Goal: Information Seeking & Learning: Learn about a topic

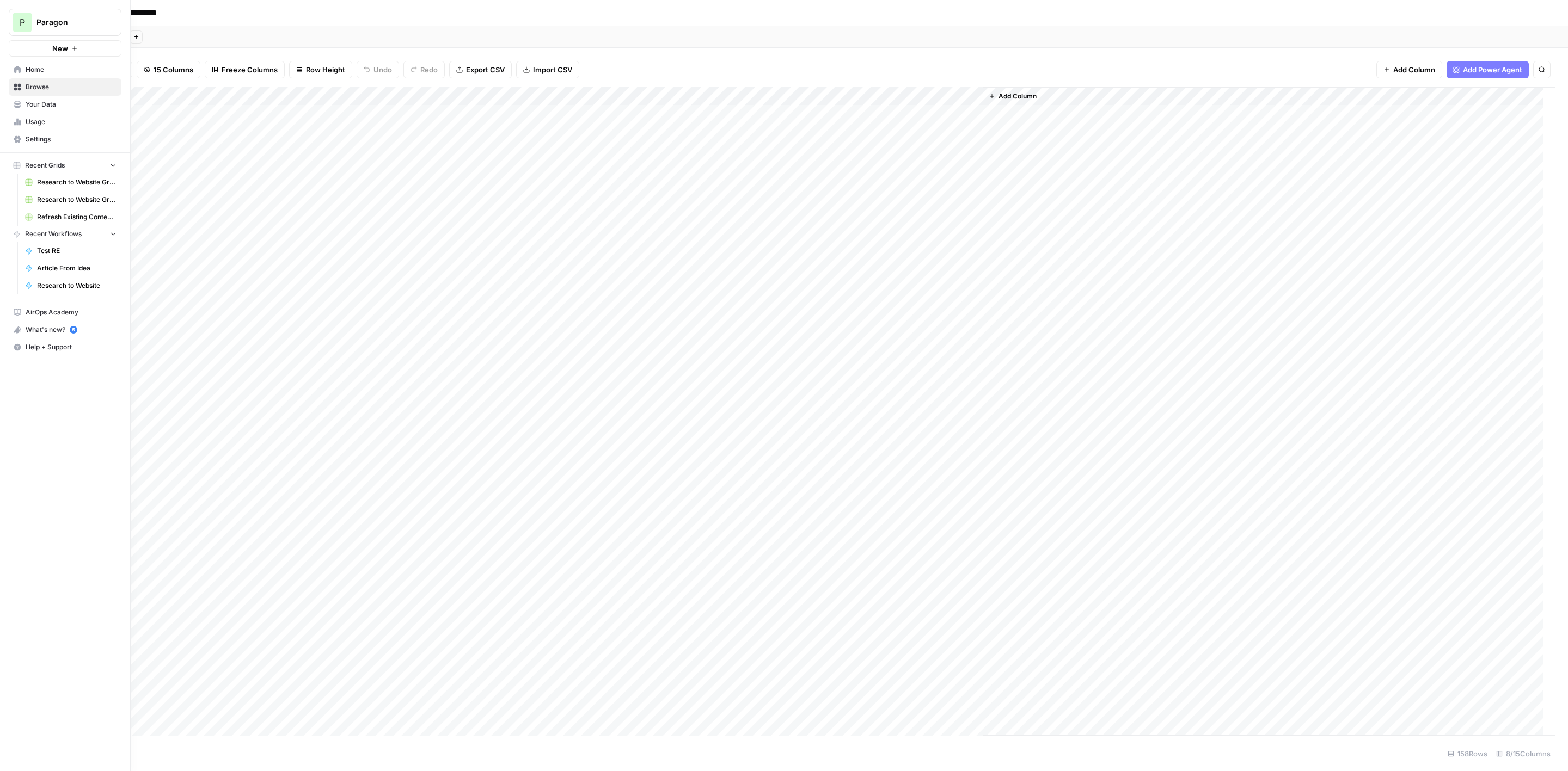
click at [74, 80] on link "Browse" at bounding box center [65, 87] width 113 height 18
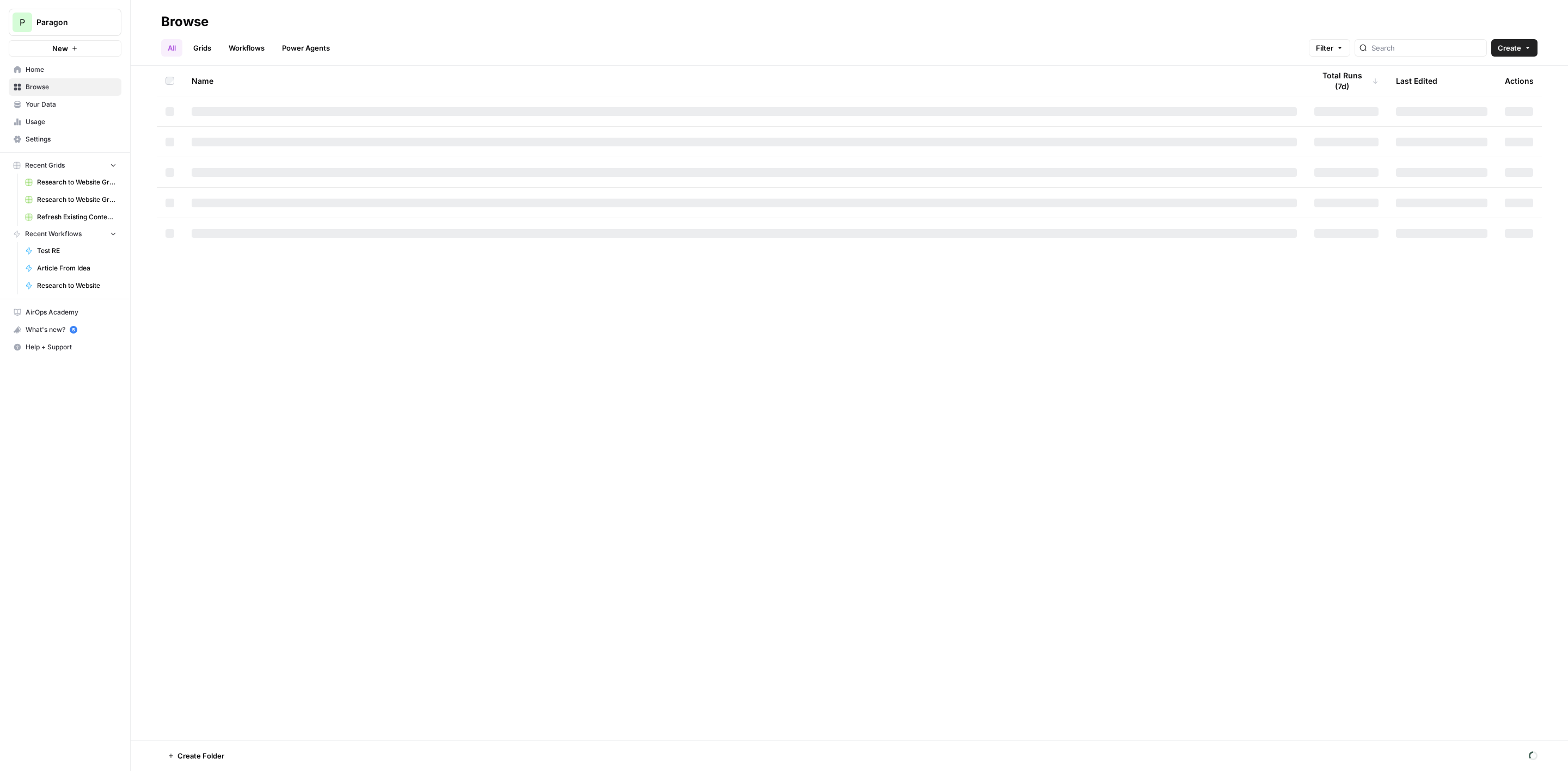
click at [81, 13] on button "P Paragon" at bounding box center [65, 22] width 113 height 27
click at [90, 129] on span "Paragon (Prod)" at bounding box center [105, 134] width 144 height 11
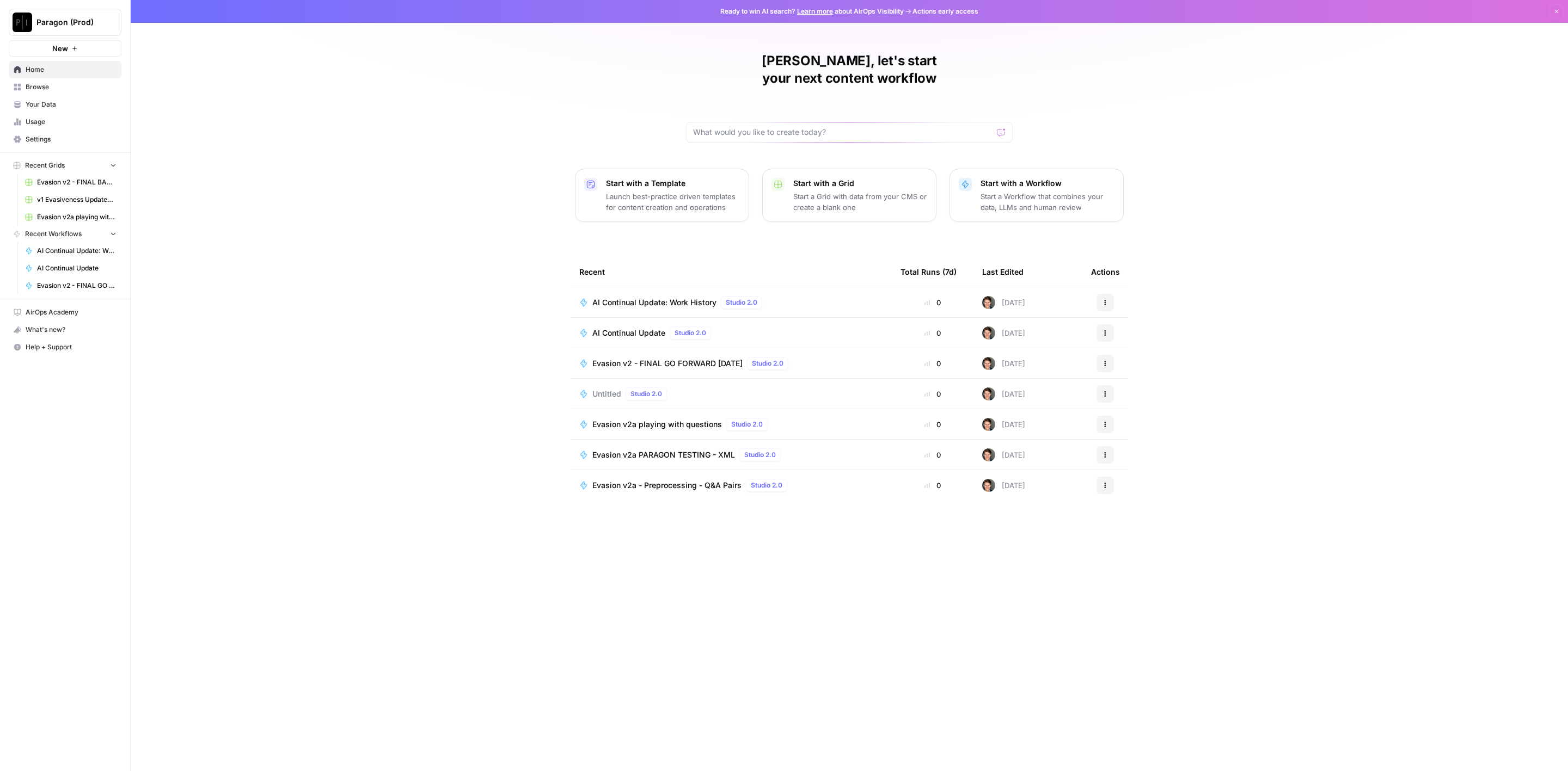
click at [53, 91] on span "Browse" at bounding box center [71, 87] width 91 height 10
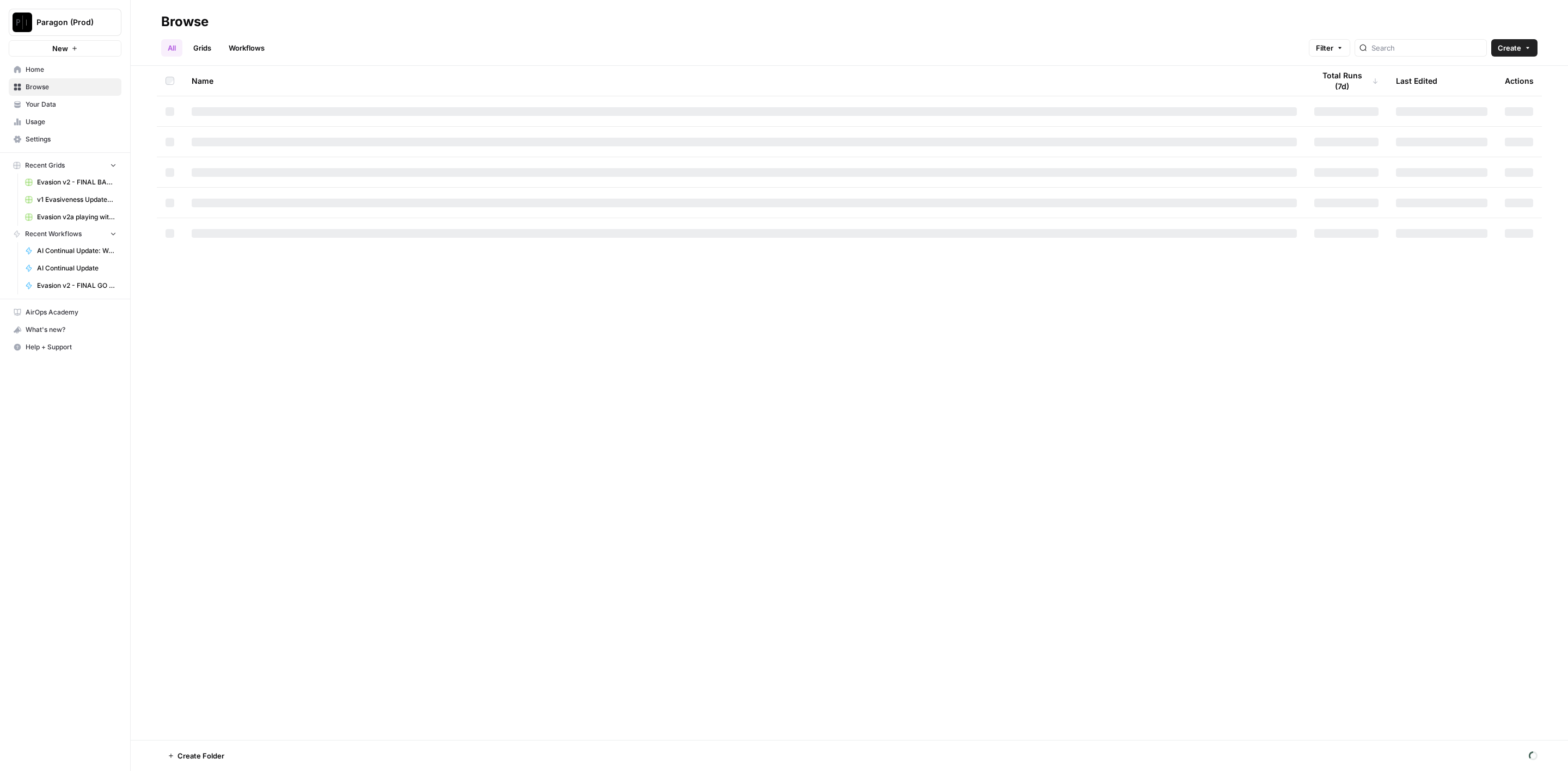
click at [64, 121] on span "Usage" at bounding box center [71, 122] width 91 height 10
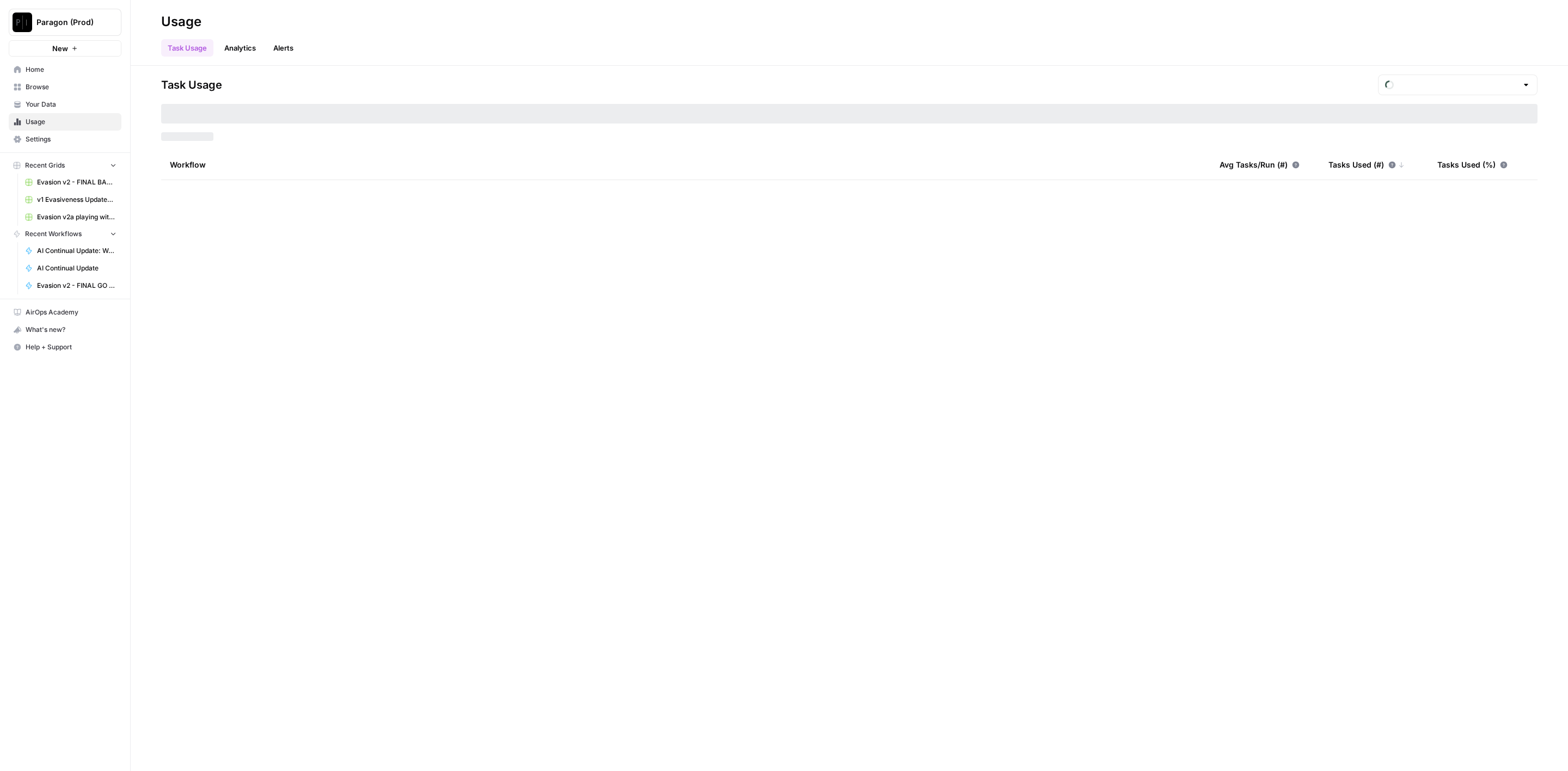
type input "August Tasks"
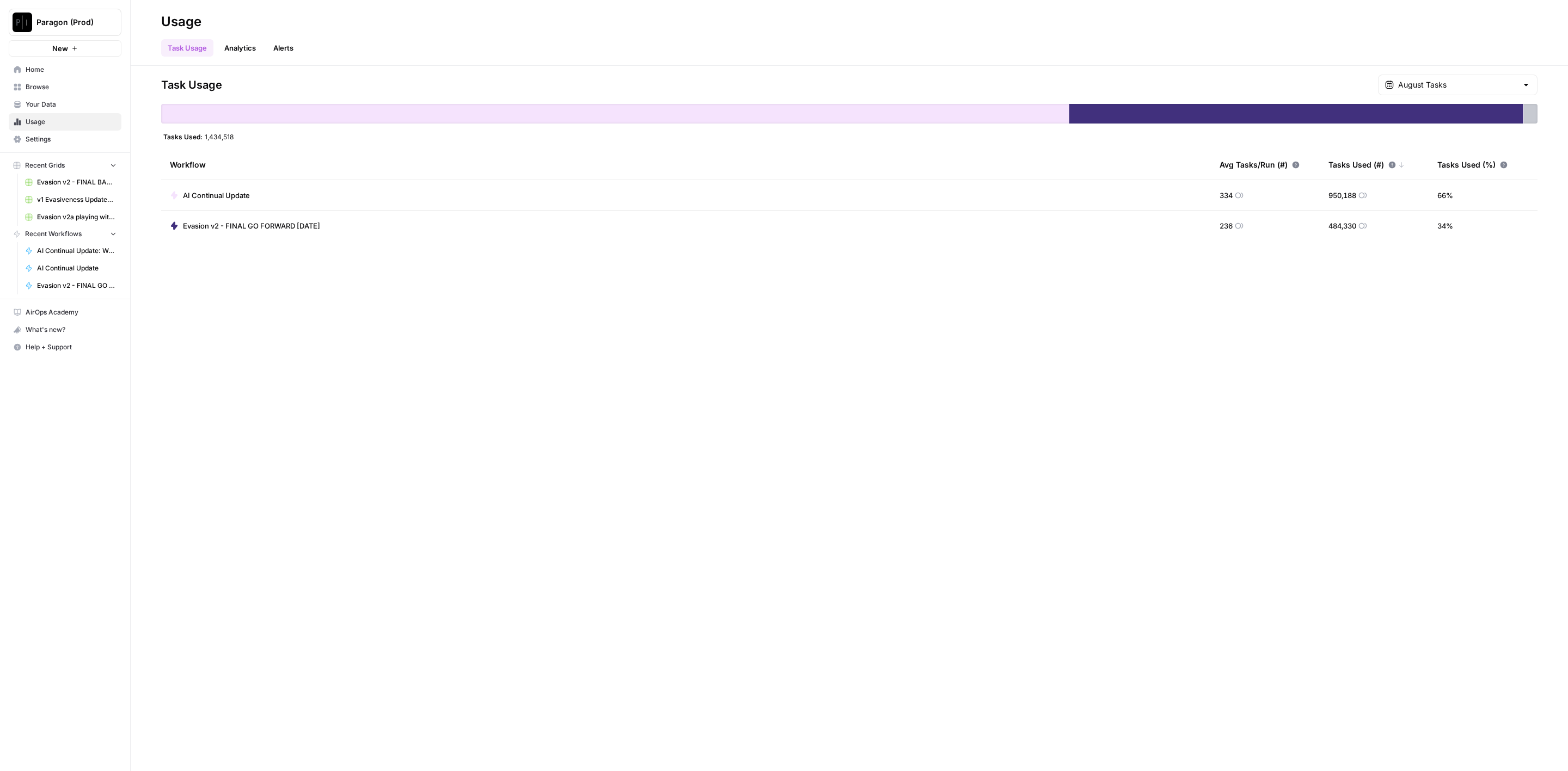
click at [223, 194] on span "AI Continual Update" at bounding box center [217, 195] width 67 height 11
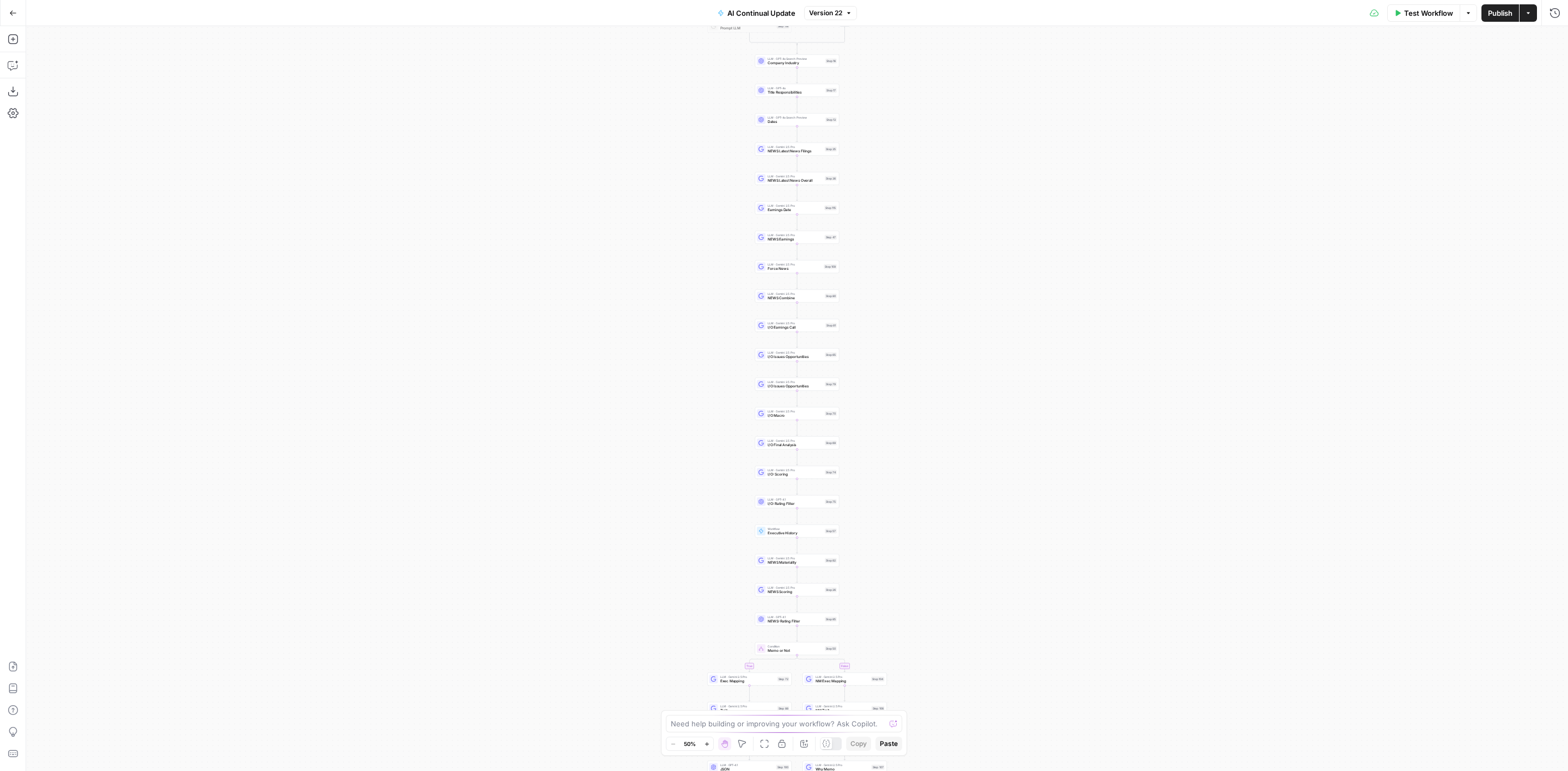
click at [16, 7] on button "Go Back" at bounding box center [13, 13] width 19 height 19
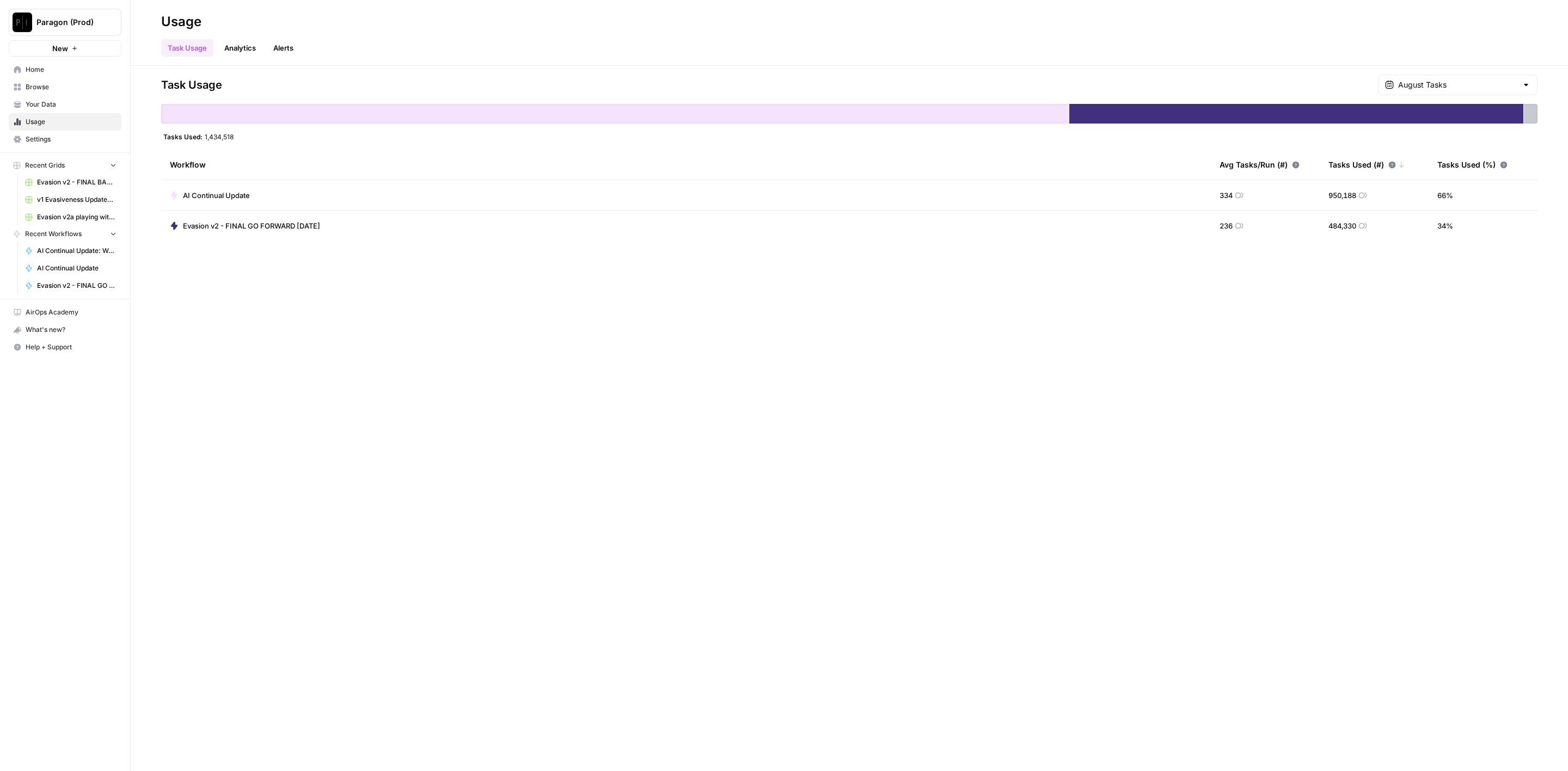
click at [248, 44] on link "Analytics" at bounding box center [240, 47] width 44 height 18
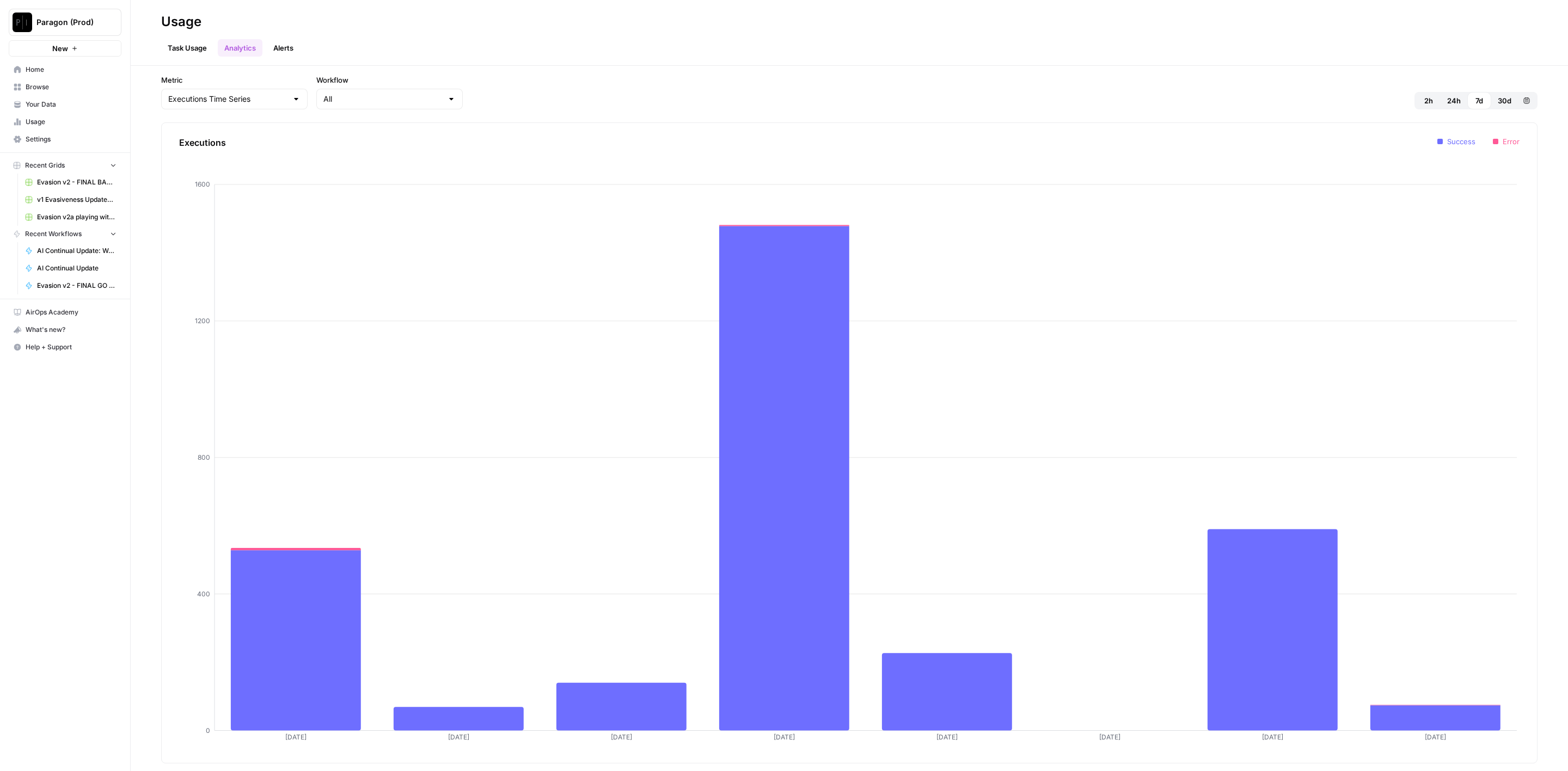
click at [285, 52] on link "Alerts" at bounding box center [283, 47] width 33 height 18
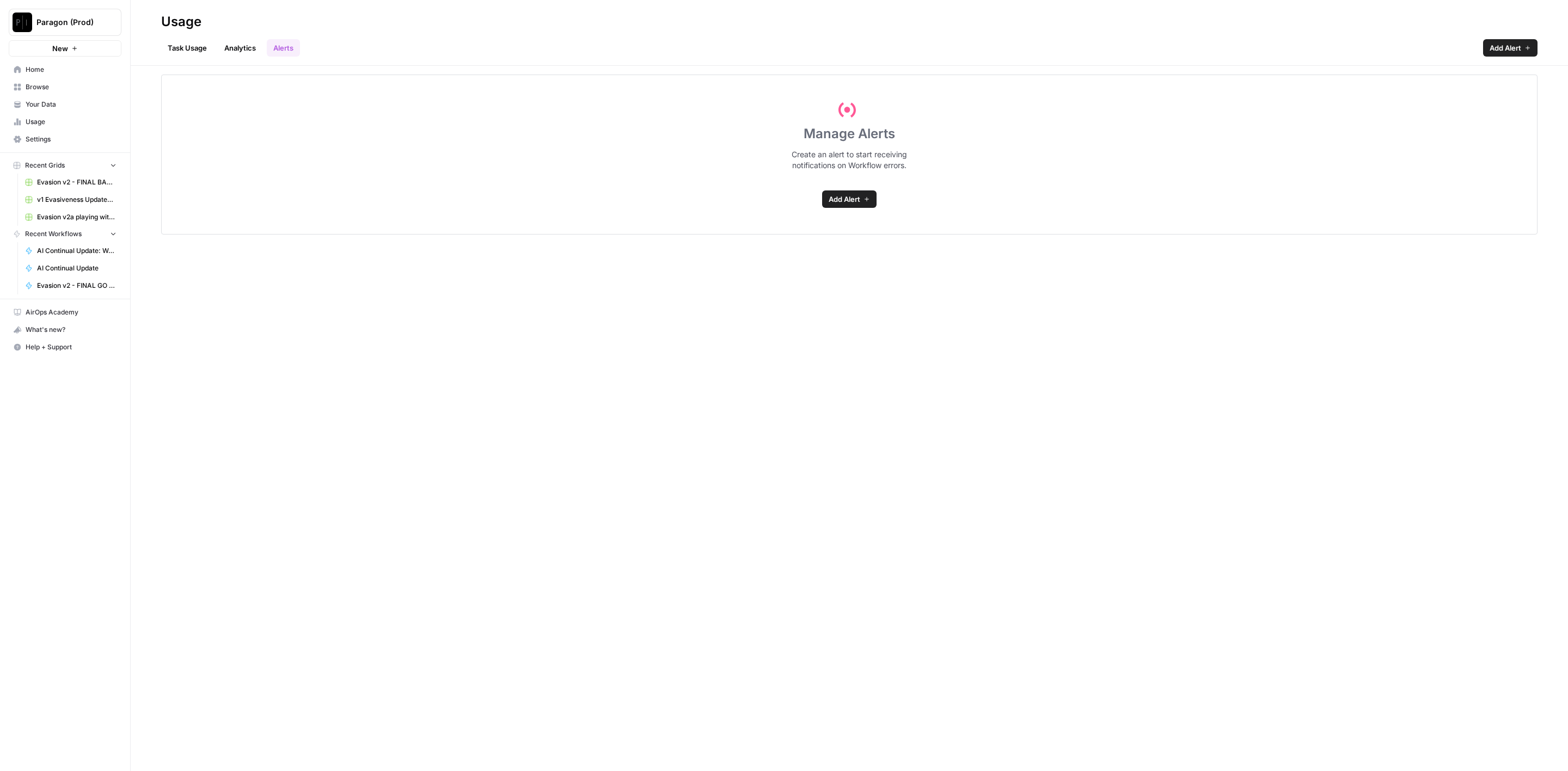
click at [255, 46] on link "Analytics" at bounding box center [240, 47] width 44 height 18
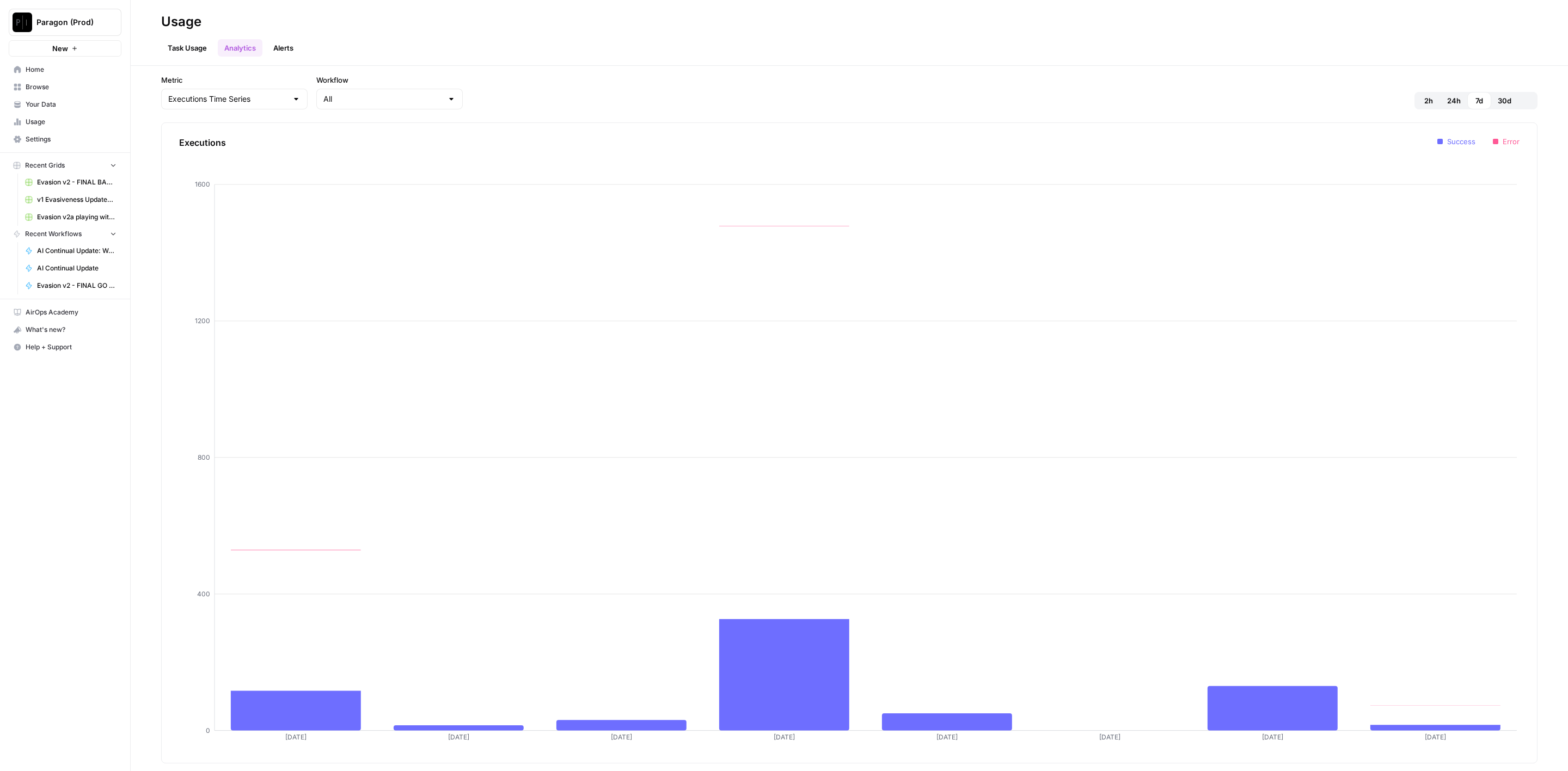
click at [205, 39] on link "Task Usage" at bounding box center [187, 47] width 52 height 18
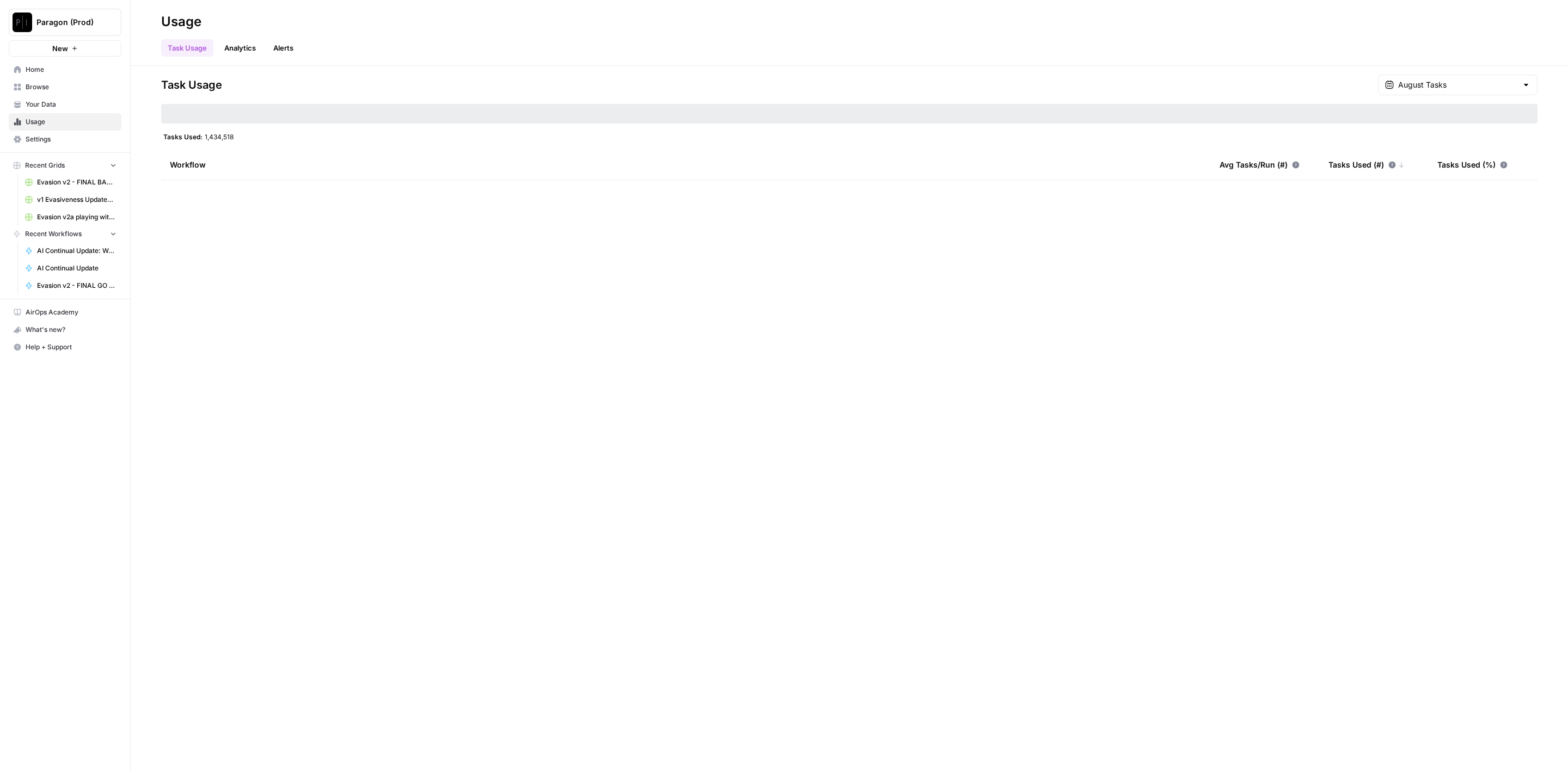
click at [278, 49] on link "Alerts" at bounding box center [283, 47] width 33 height 18
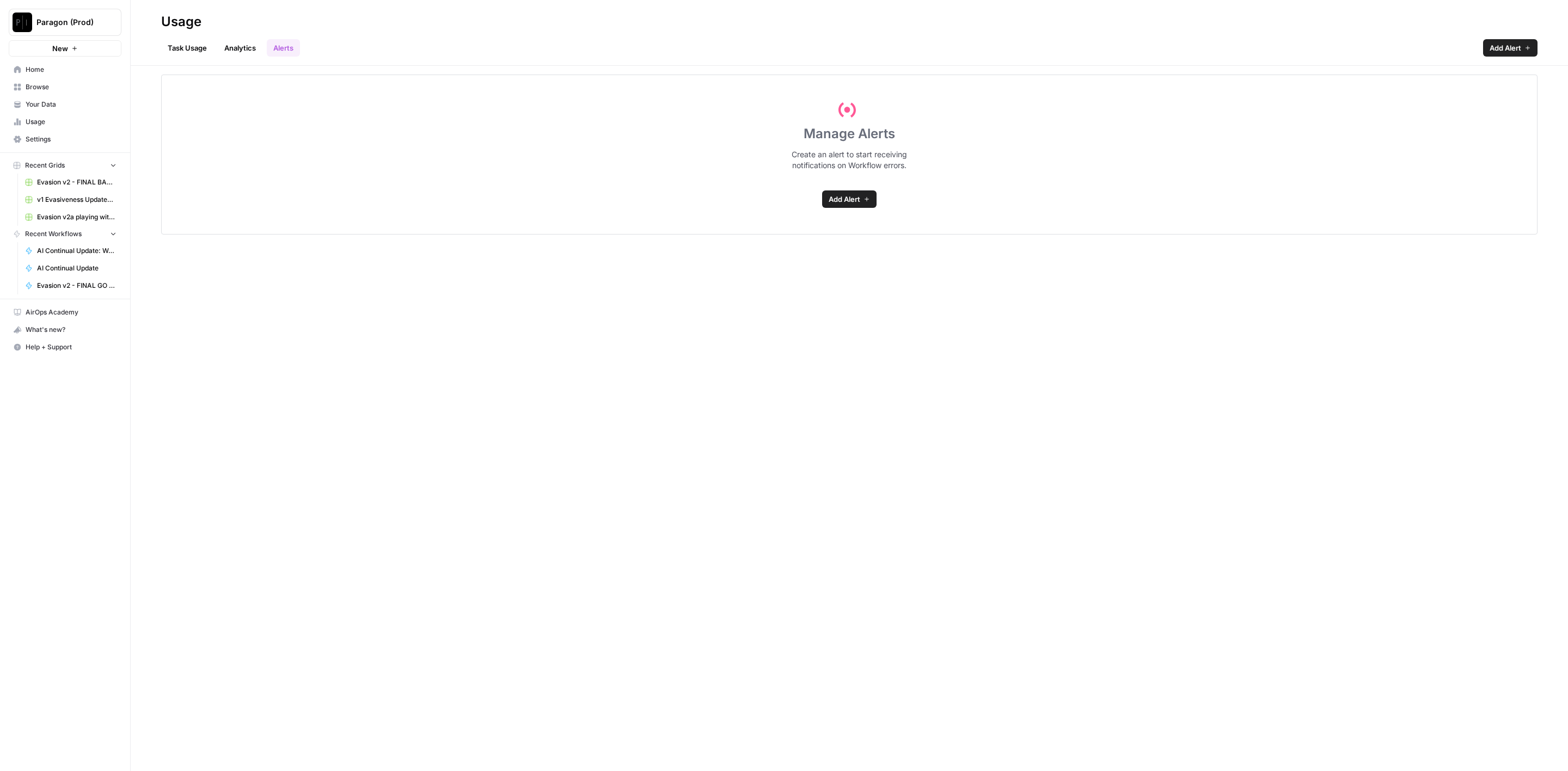
click at [198, 43] on link "Task Usage" at bounding box center [187, 47] width 52 height 18
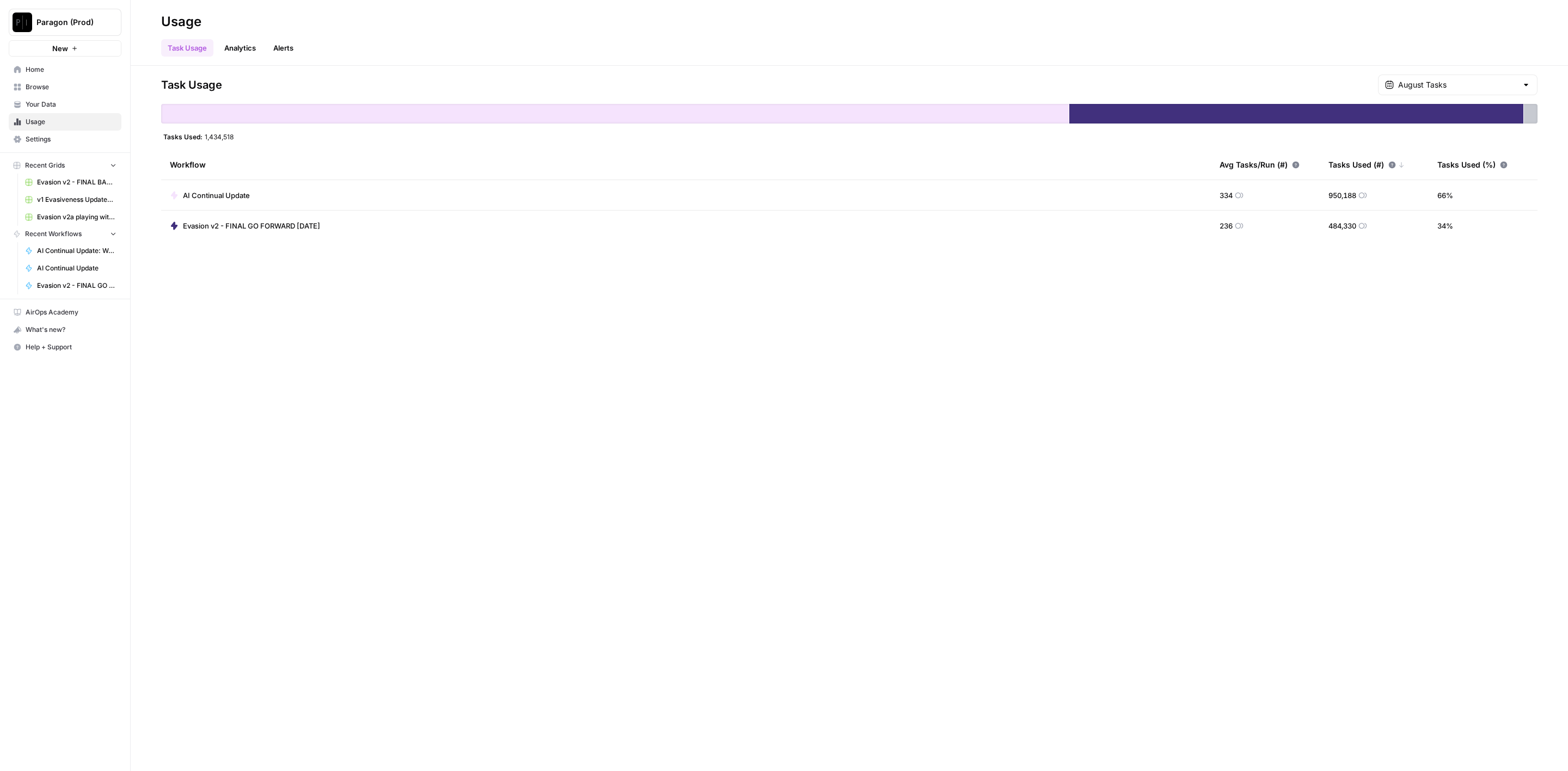
click at [478, 77] on div "Task Usage August Tasks" at bounding box center [849, 85] width 1376 height 21
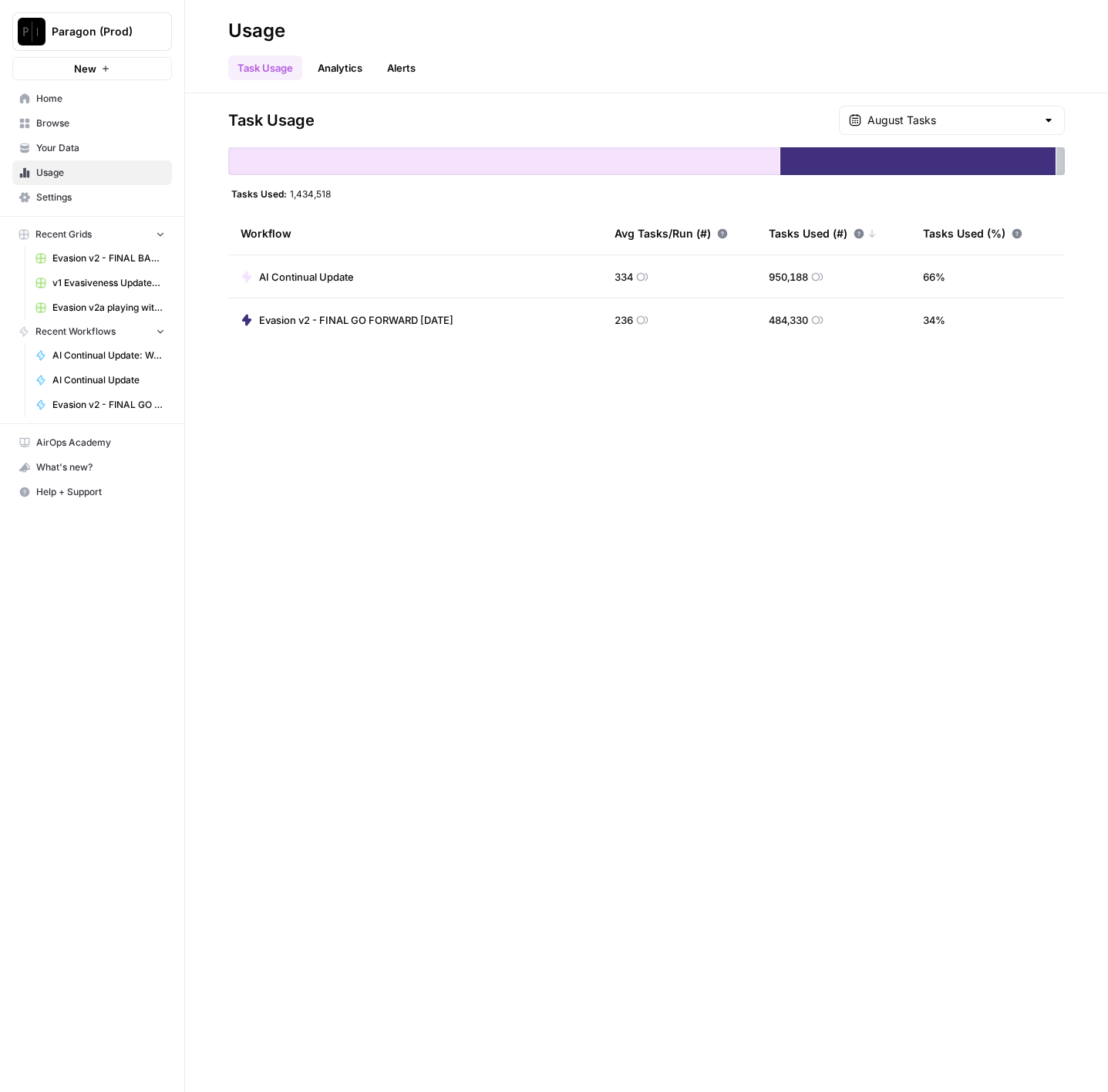
click at [676, 109] on div "Task Usage August Tasks" at bounding box center [647, 121] width 836 height 29
click at [788, 279] on span "950,188" at bounding box center [789, 277] width 40 height 16
click at [895, 490] on div "Task Usage August Tasks Tasks Used: 1,434,518 Workflow Avg Tasks/Run (#) Tasks …" at bounding box center [647, 592] width 923 height 998
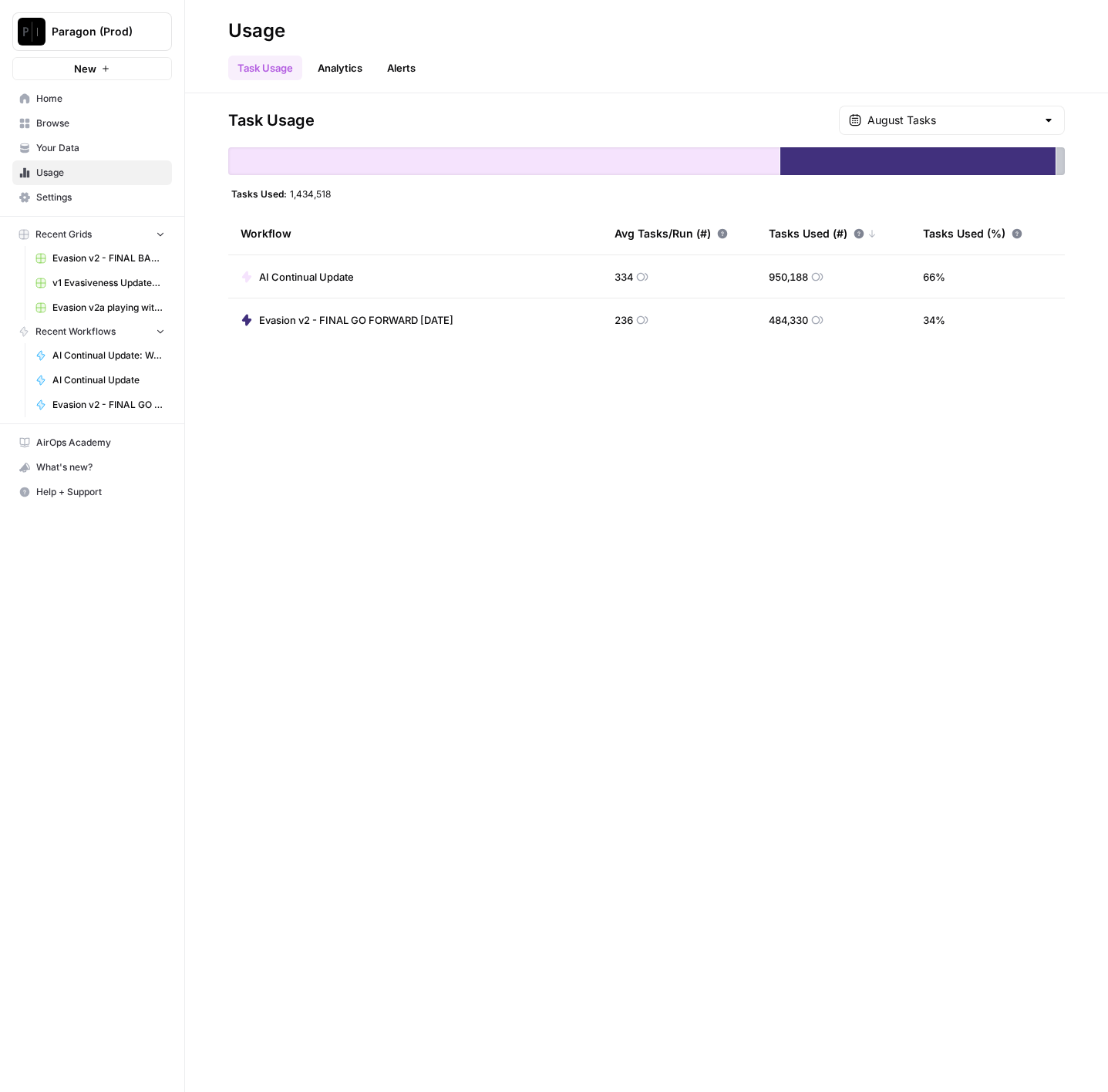
click at [786, 274] on span "950,188" at bounding box center [789, 277] width 40 height 16
click at [833, 507] on div "Task Usage August Tasks Tasks Used: 1,434,518 Workflow Avg Tasks/Run (#) Tasks …" at bounding box center [647, 592] width 923 height 998
click at [786, 265] on td "950,188" at bounding box center [833, 276] width 154 height 42
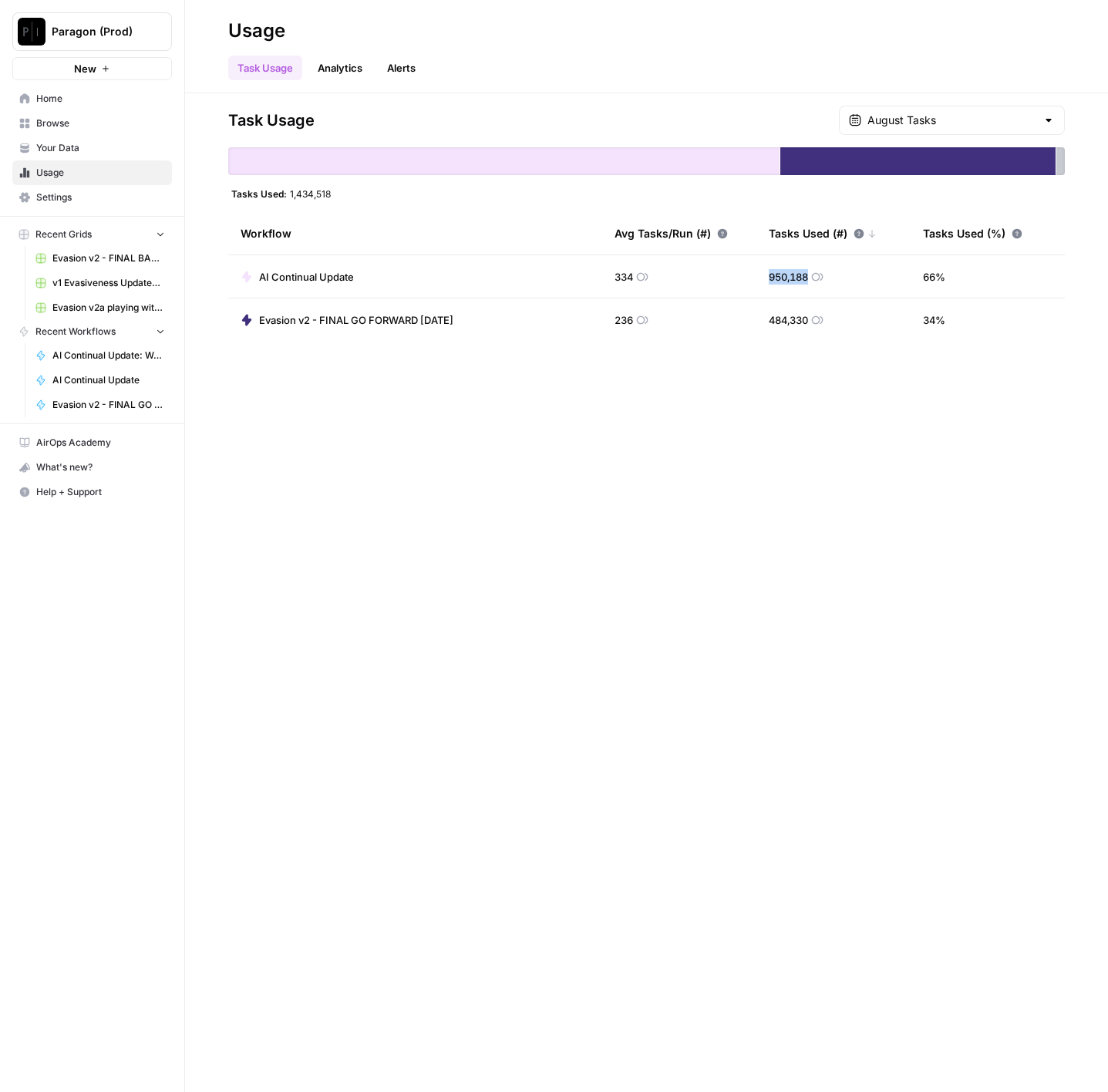
click at [786, 265] on td "950,188" at bounding box center [833, 276] width 154 height 42
click at [819, 438] on div "Task Usage August Tasks Tasks Used: 1,434,518 Workflow Avg Tasks/Run (#) Tasks …" at bounding box center [647, 592] width 923 height 998
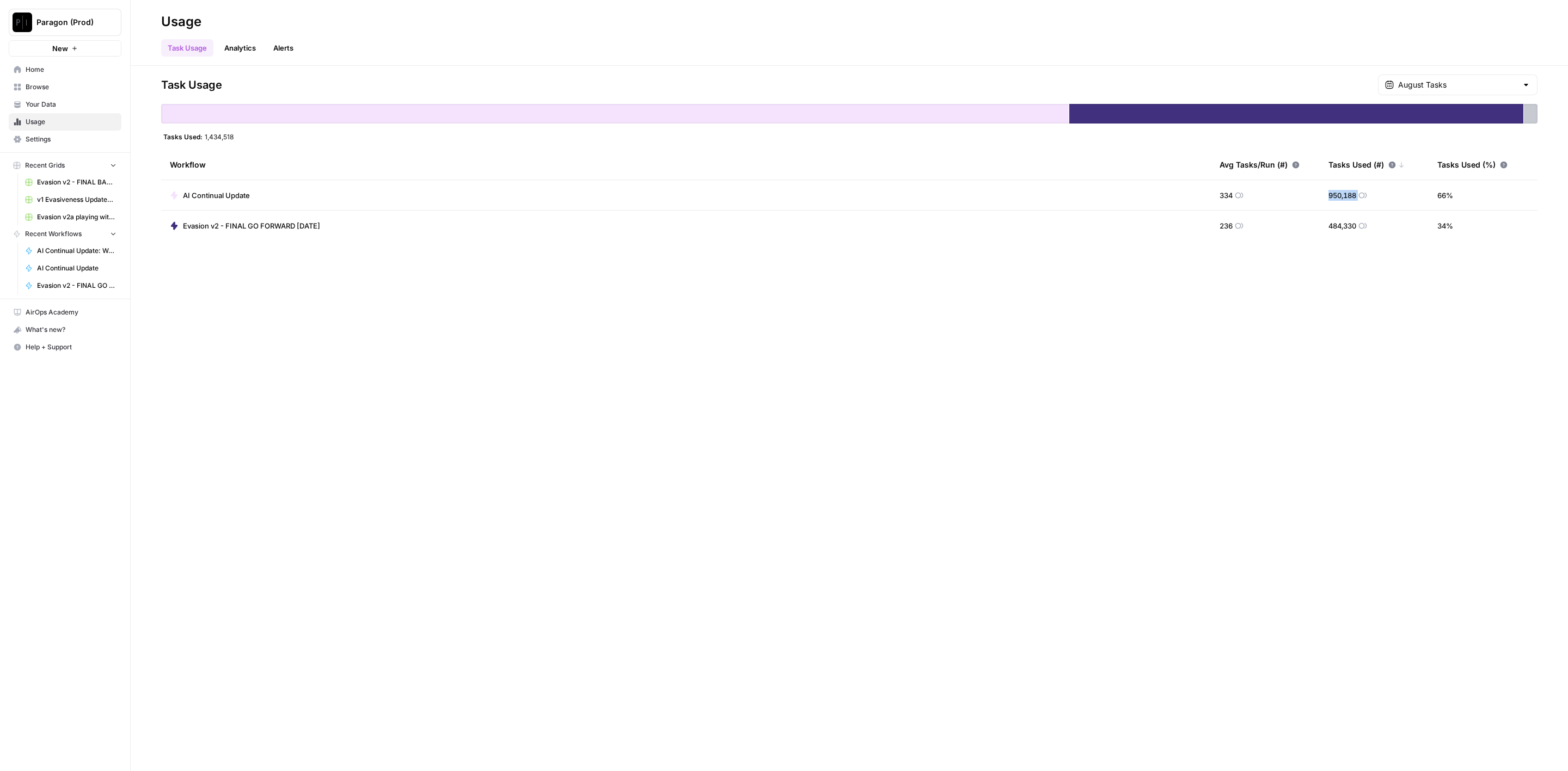
click at [44, 74] on span "Home" at bounding box center [71, 69] width 91 height 10
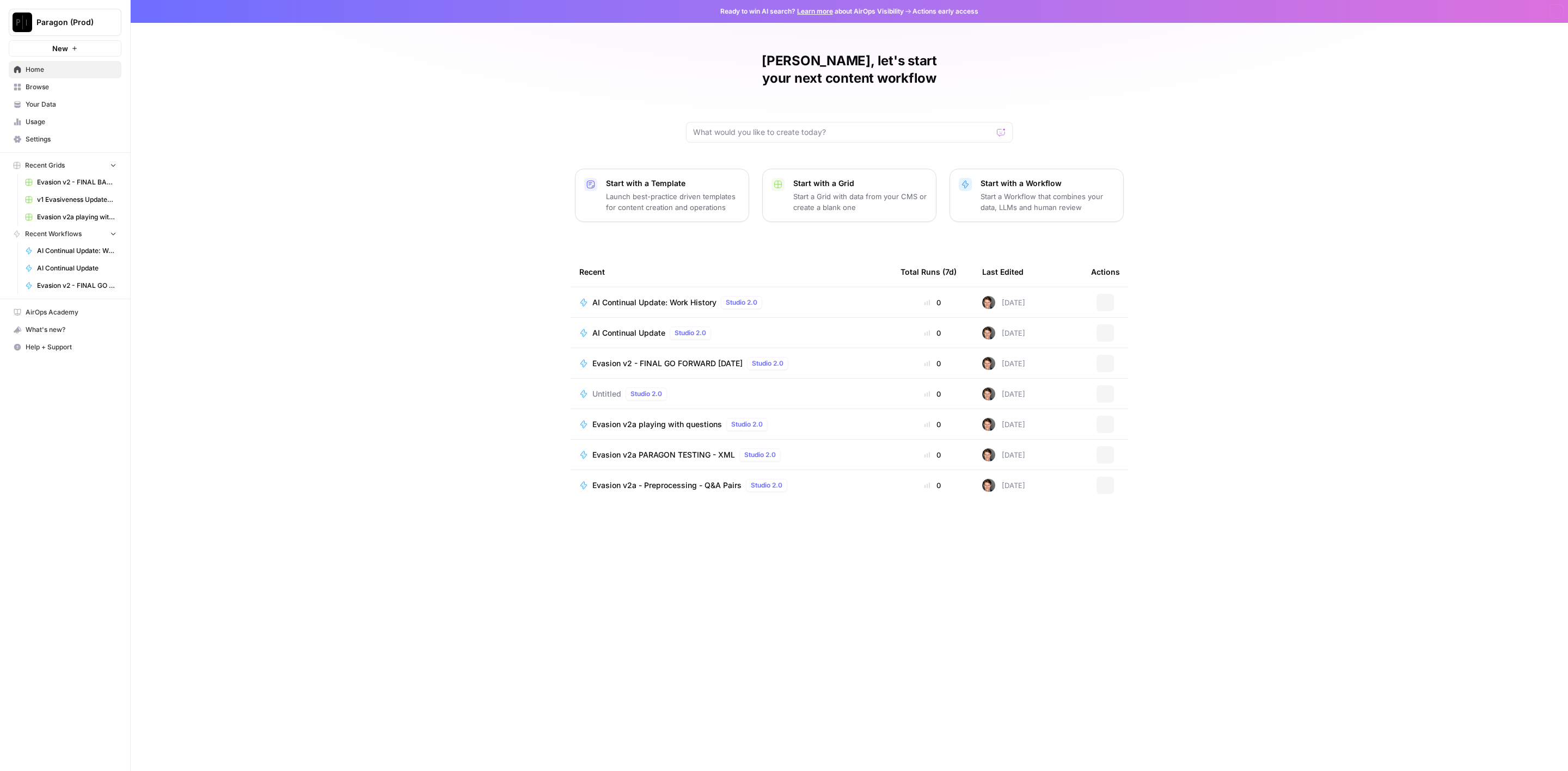
click at [44, 83] on span "Browse" at bounding box center [71, 87] width 91 height 10
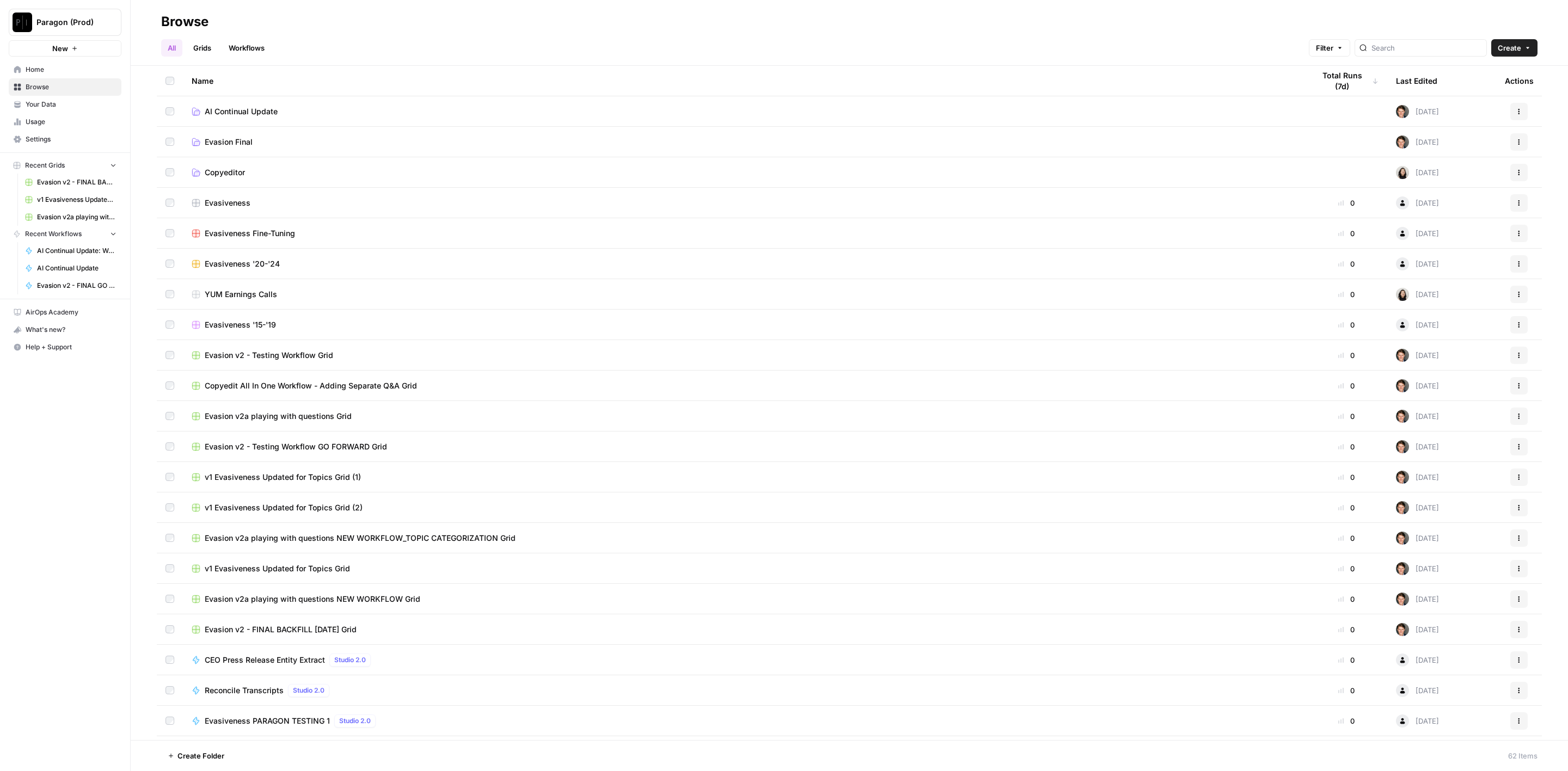
click at [248, 95] on div "Name" at bounding box center [744, 80] width 1105 height 30
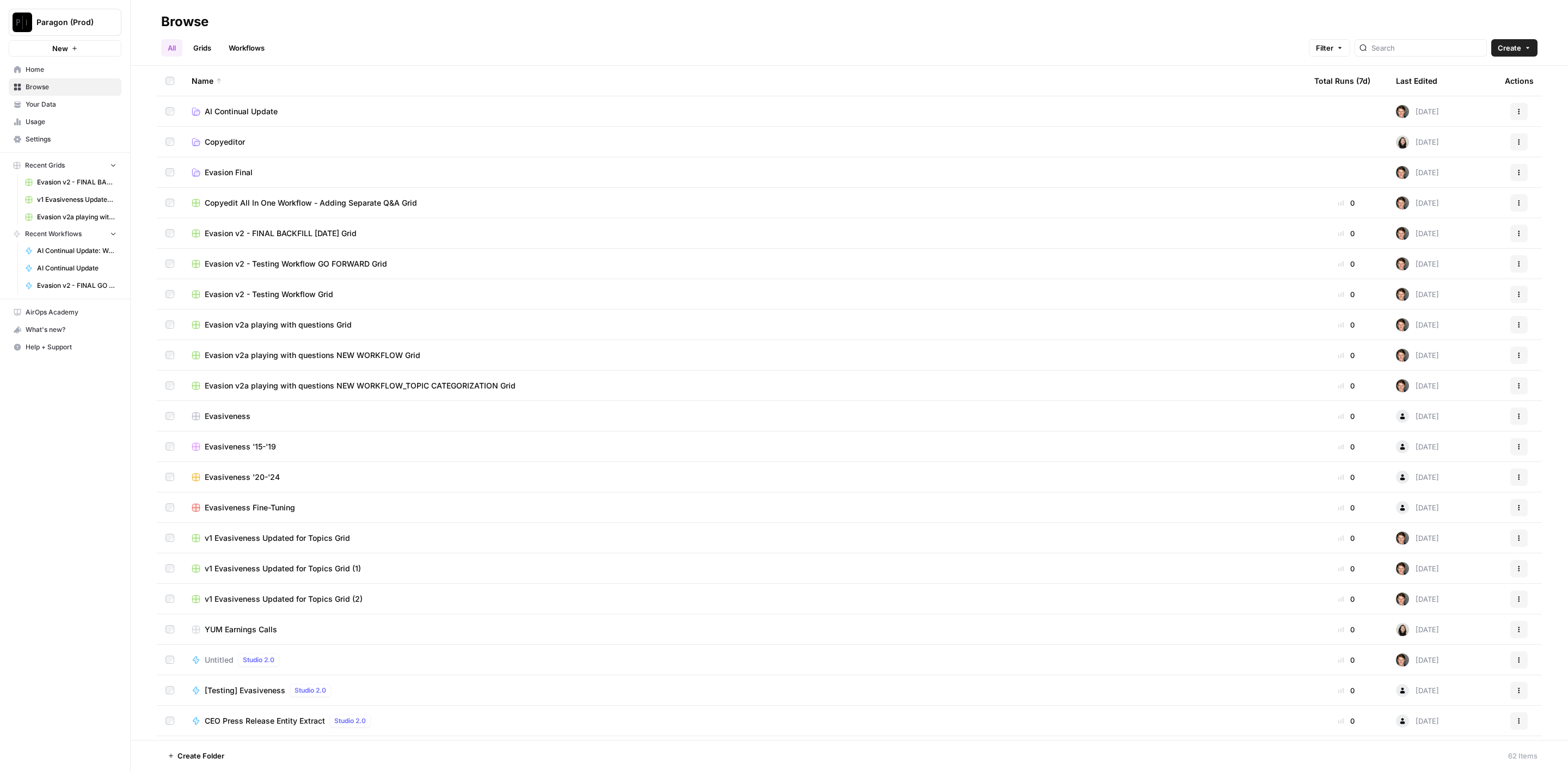
click at [253, 106] on span "AI Continual Update" at bounding box center [241, 111] width 73 height 11
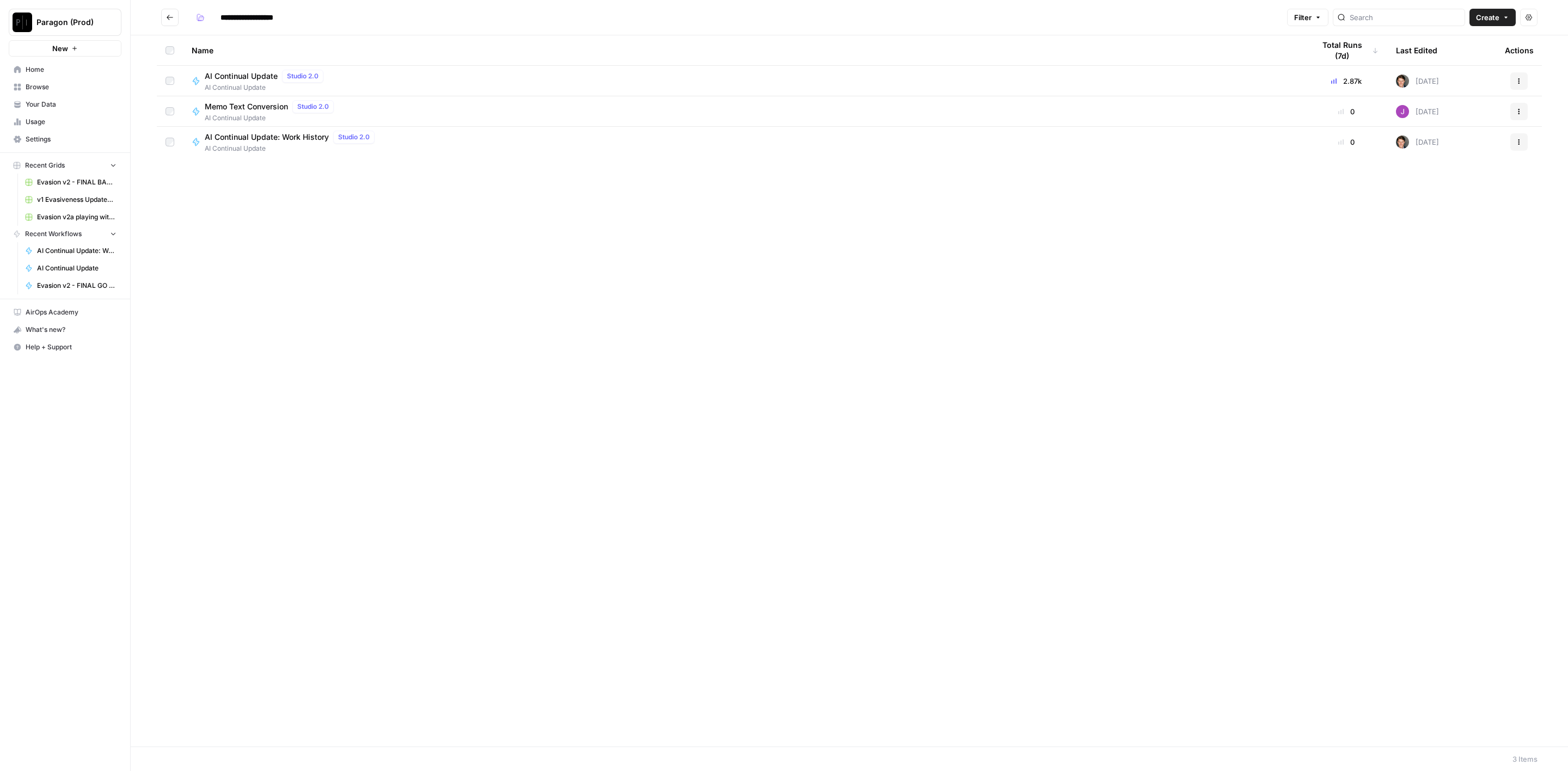
click at [250, 77] on span "AI Continual Update" at bounding box center [241, 76] width 73 height 11
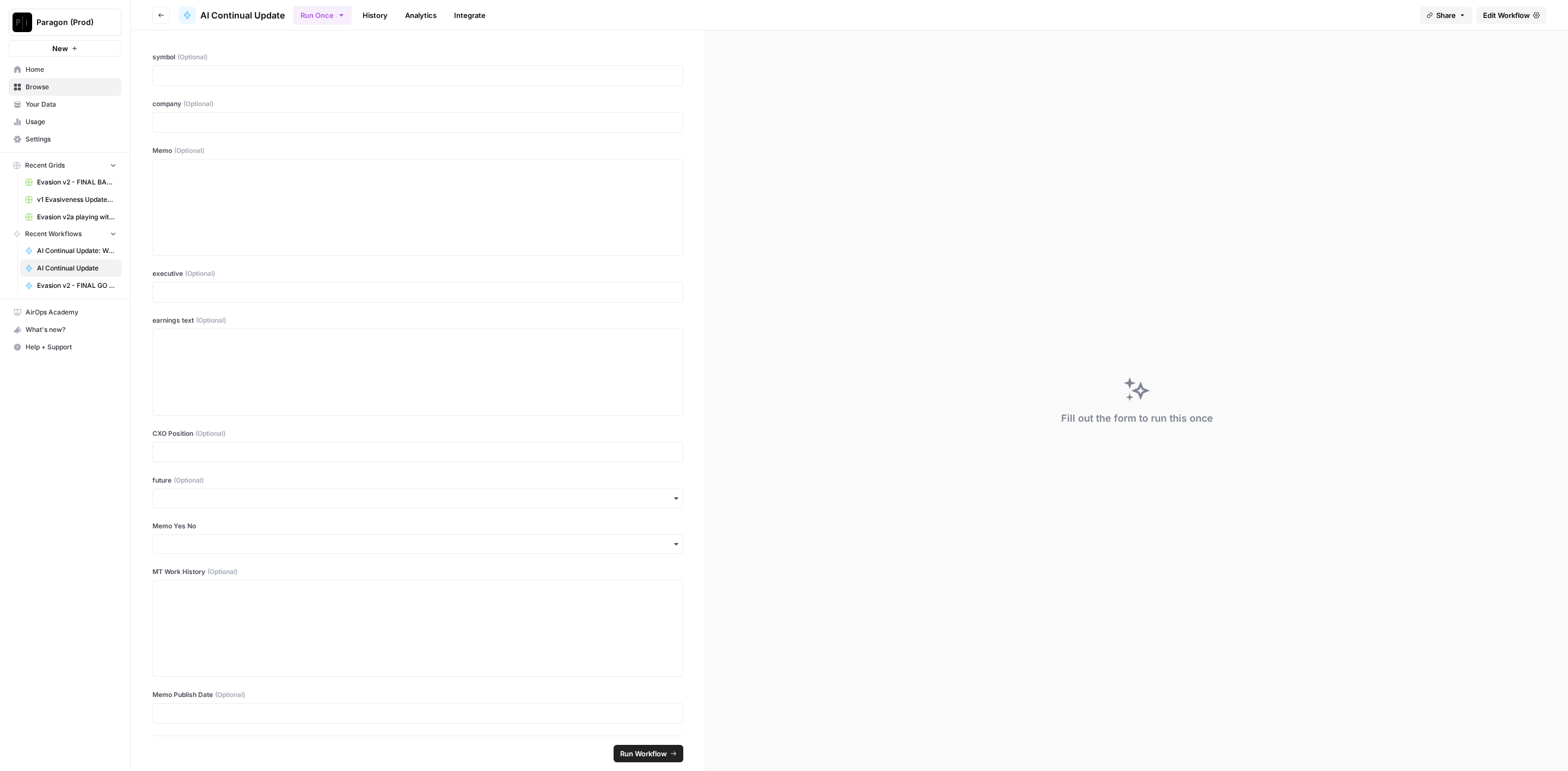
click at [387, 10] on link "History" at bounding box center [375, 15] width 38 height 18
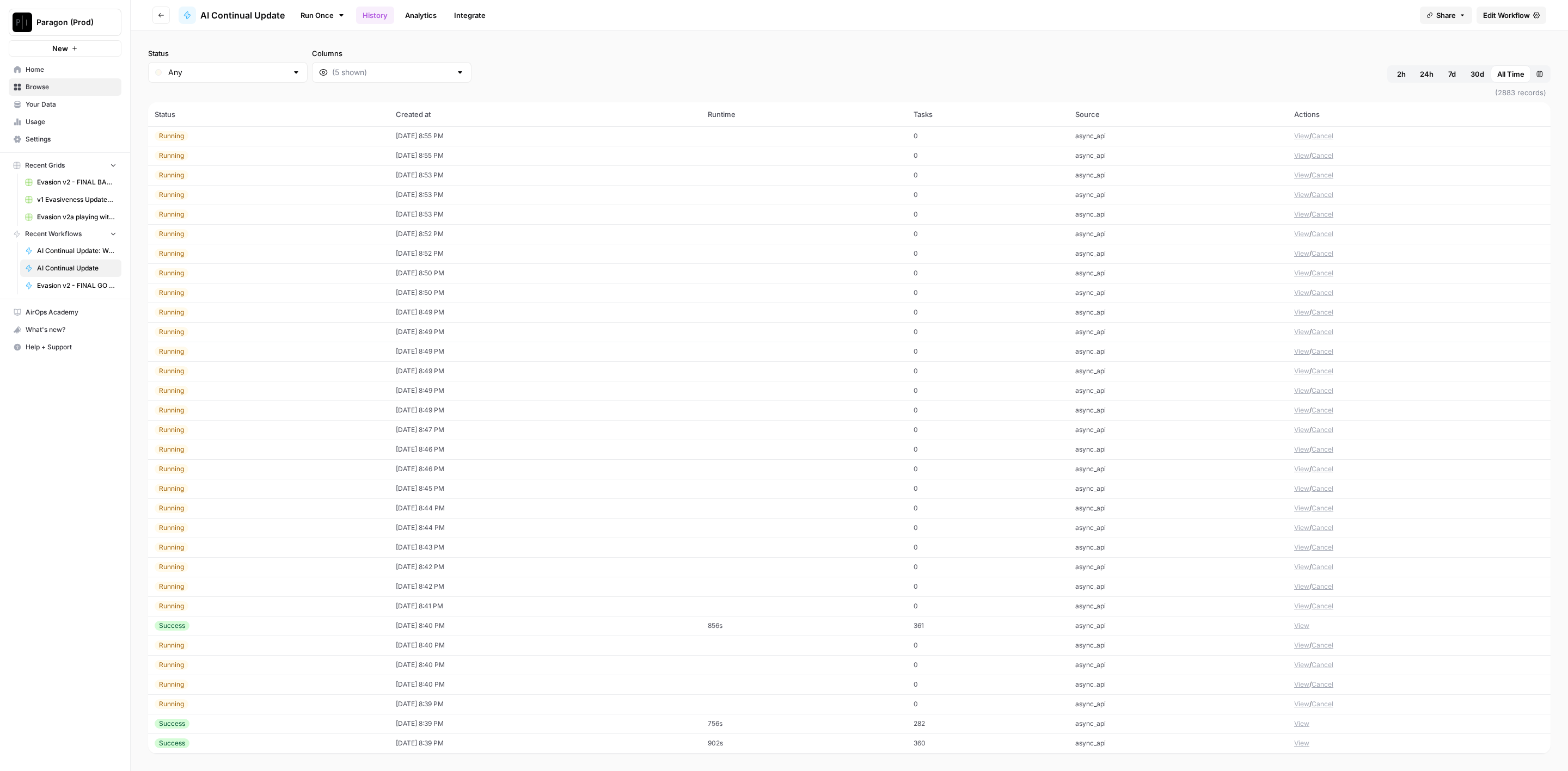
click at [1466, 74] on button "30d" at bounding box center [1477, 74] width 27 height 18
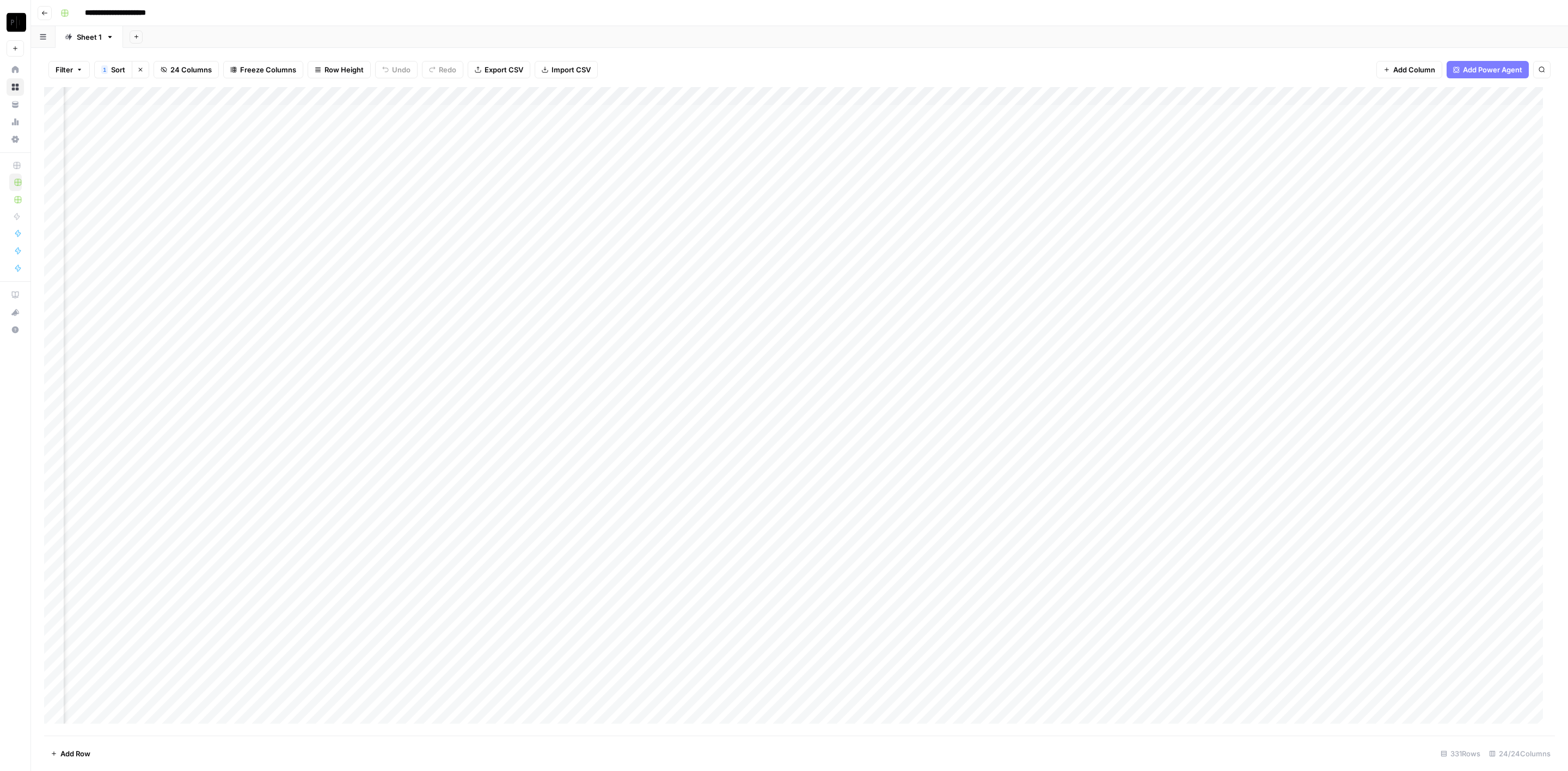
scroll to position [0, 1277]
click at [1360, 95] on div "Add Column" at bounding box center [799, 411] width 1511 height 649
click at [1378, 59] on div "Filter 1 Sort Clear sorts 24 Columns Freeze Columns Row Height Undo Redo Export…" at bounding box center [799, 69] width 1511 height 35
click at [1360, 133] on div "Add Column" at bounding box center [799, 411] width 1511 height 649
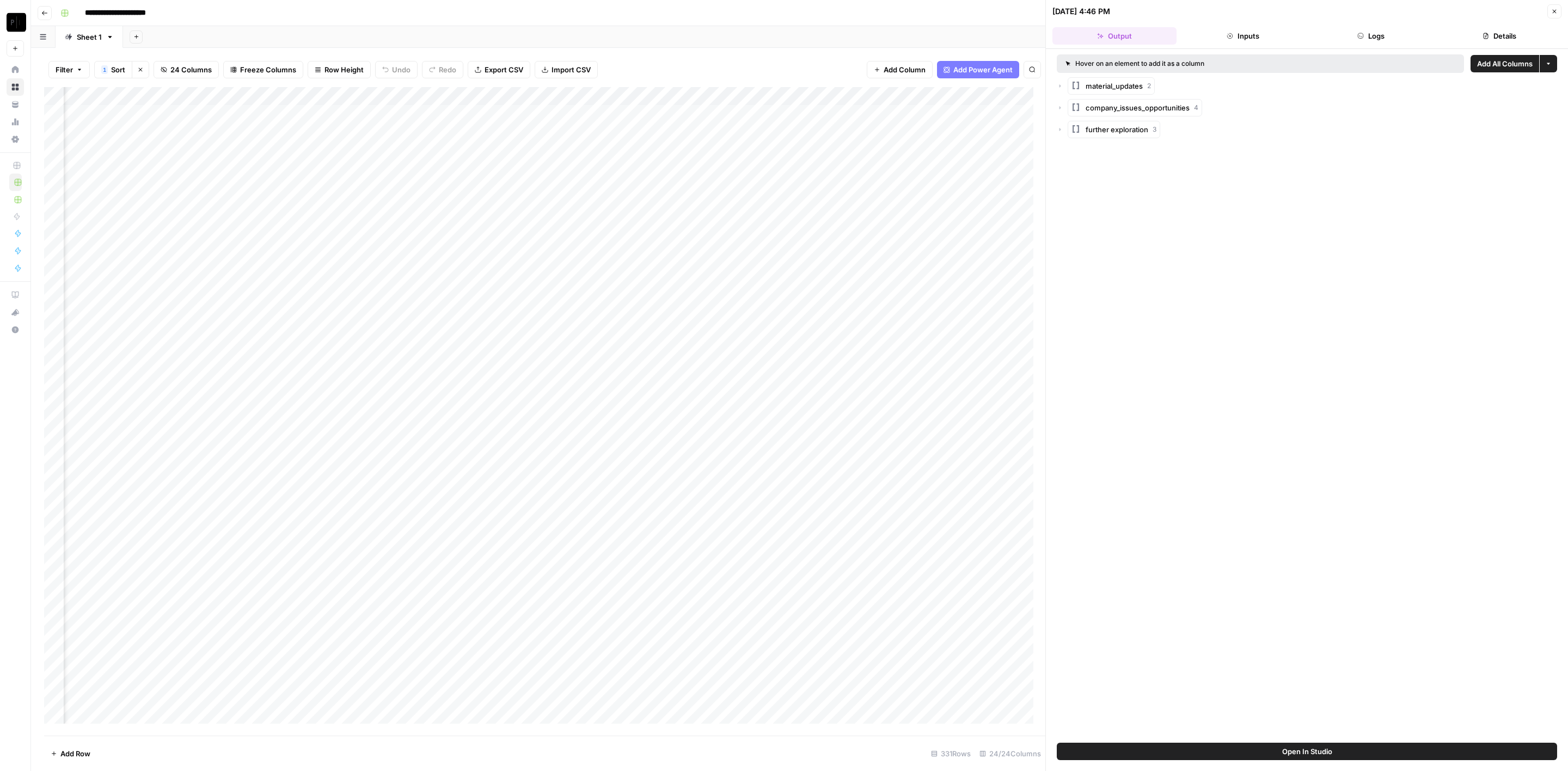
click at [1401, 34] on button "Logs" at bounding box center [1371, 36] width 124 height 18
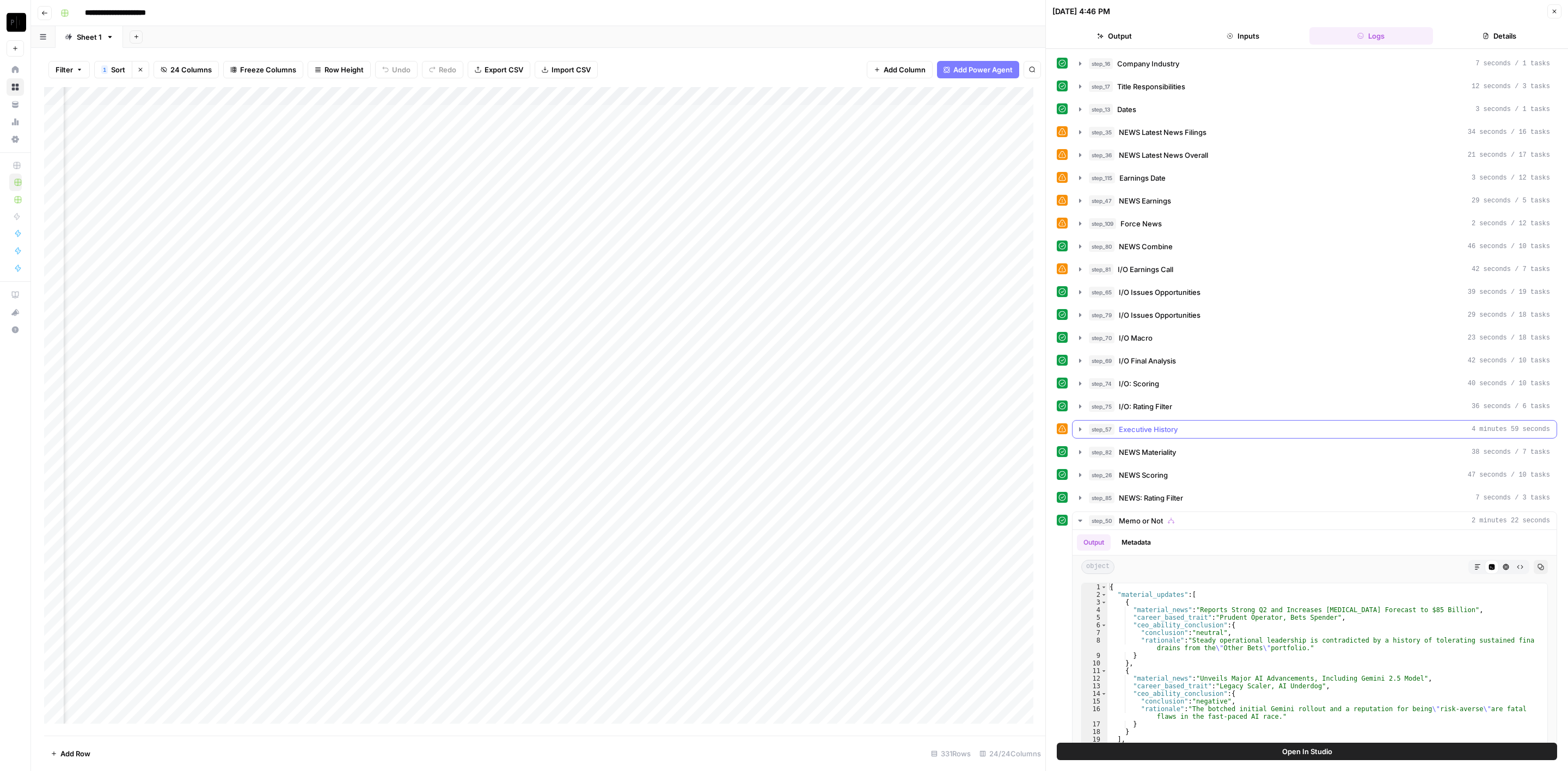
click at [1209, 428] on div "step_57 Executive History 4 minutes 59 seconds" at bounding box center [1320, 430] width 461 height 11
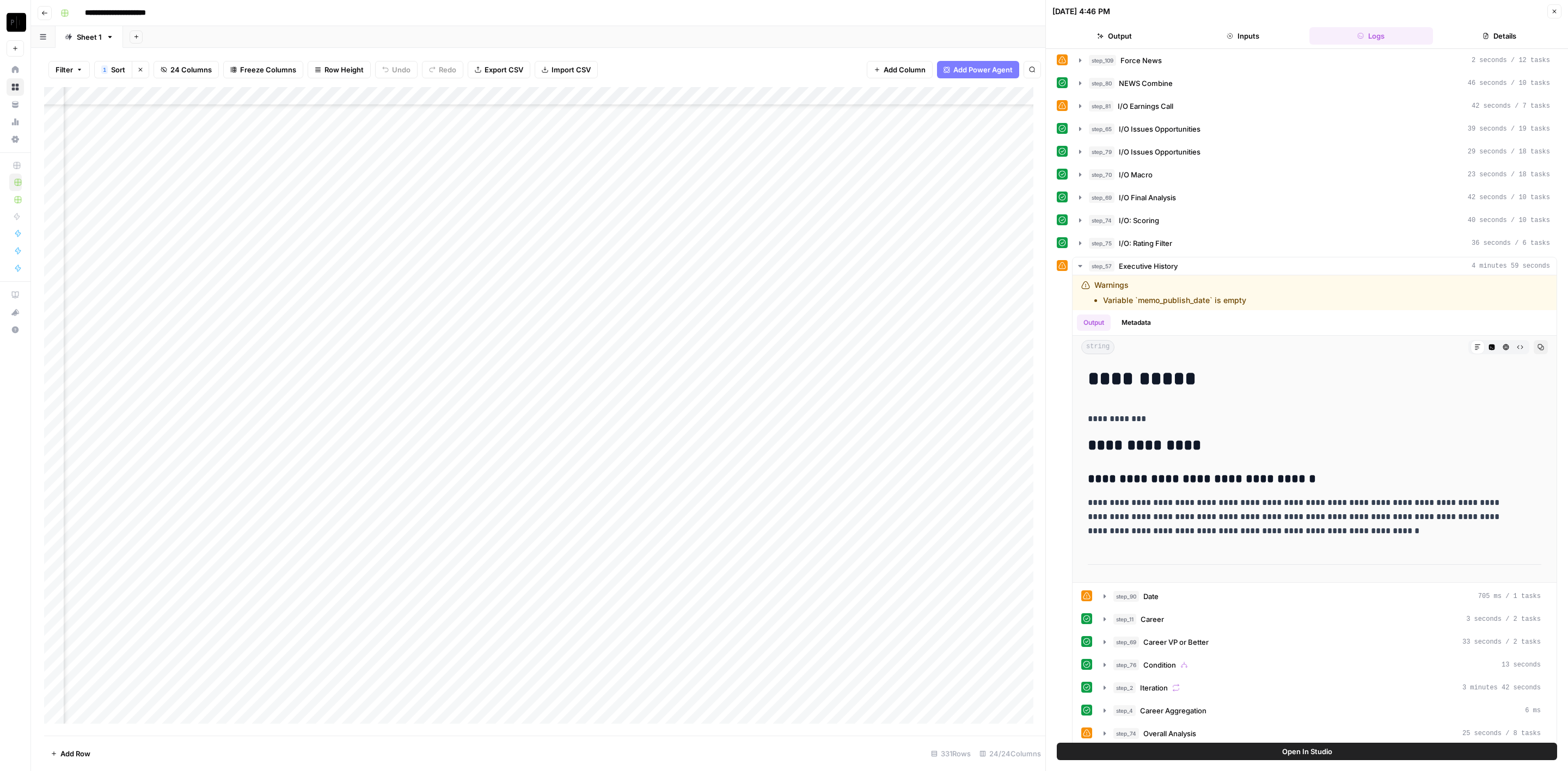
scroll to position [408, 0]
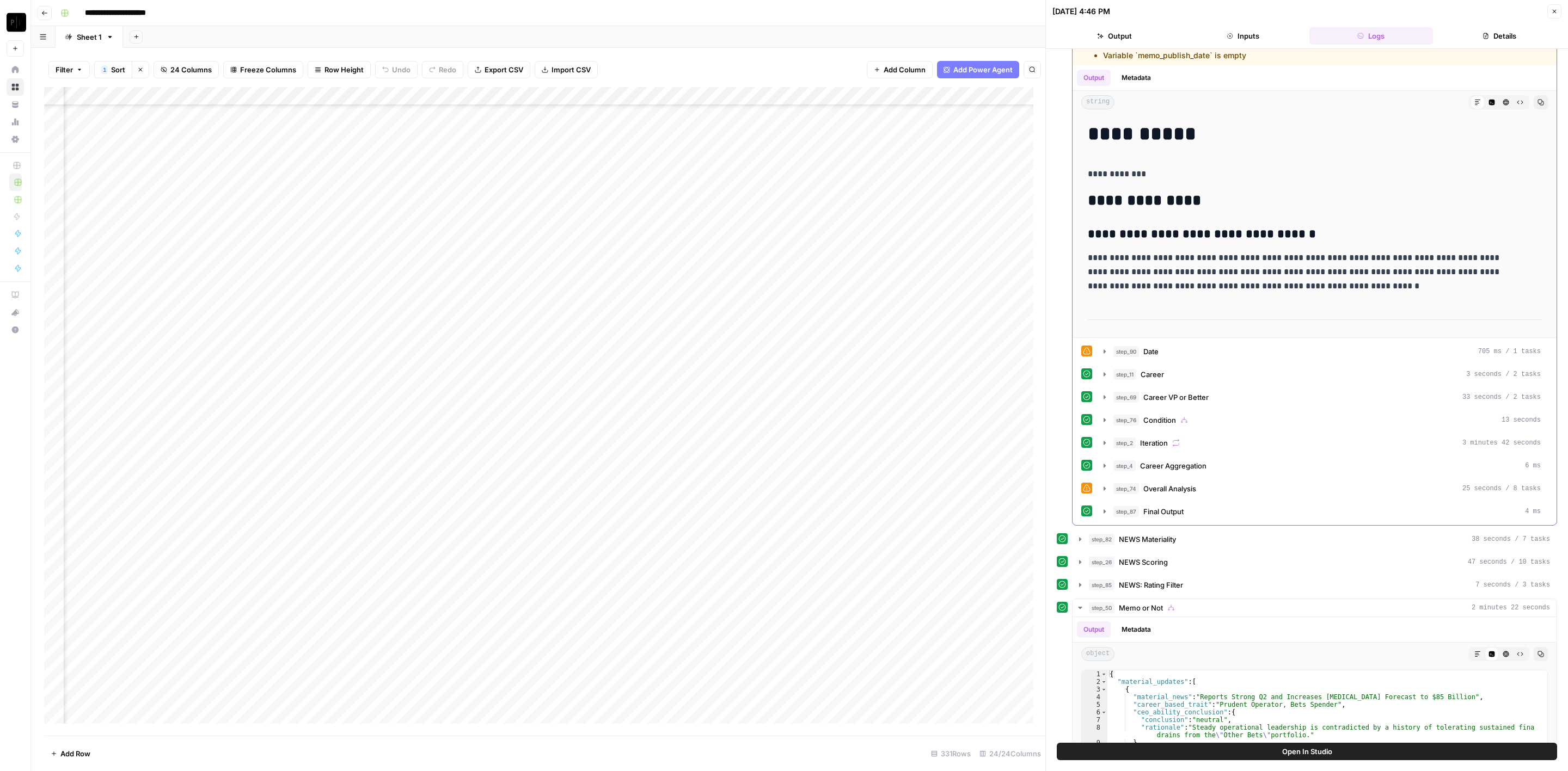
click at [1238, 434] on button "step_2 Iteration 3 minutes 42 seconds" at bounding box center [1322, 443] width 450 height 18
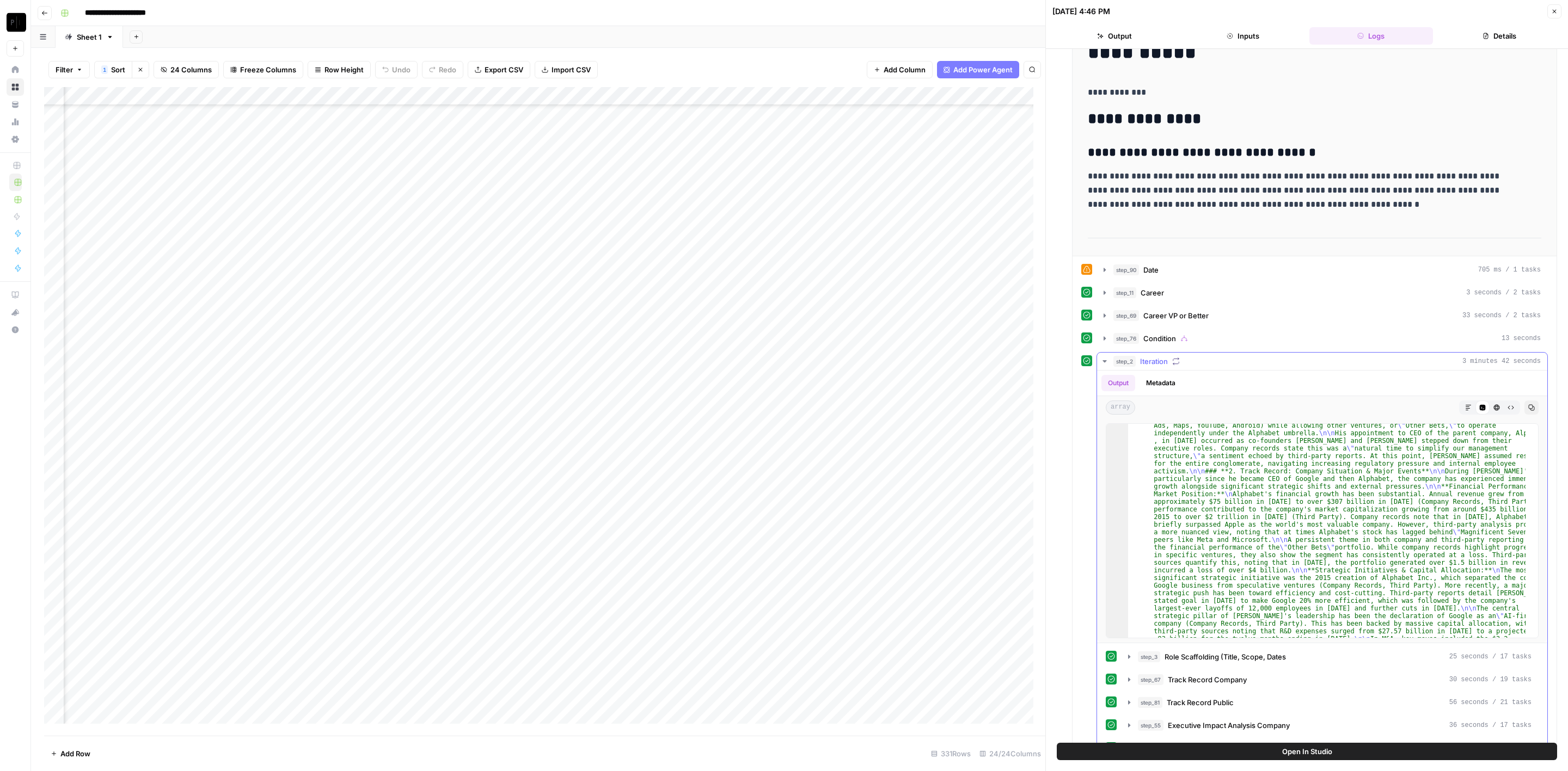
scroll to position [817, 0]
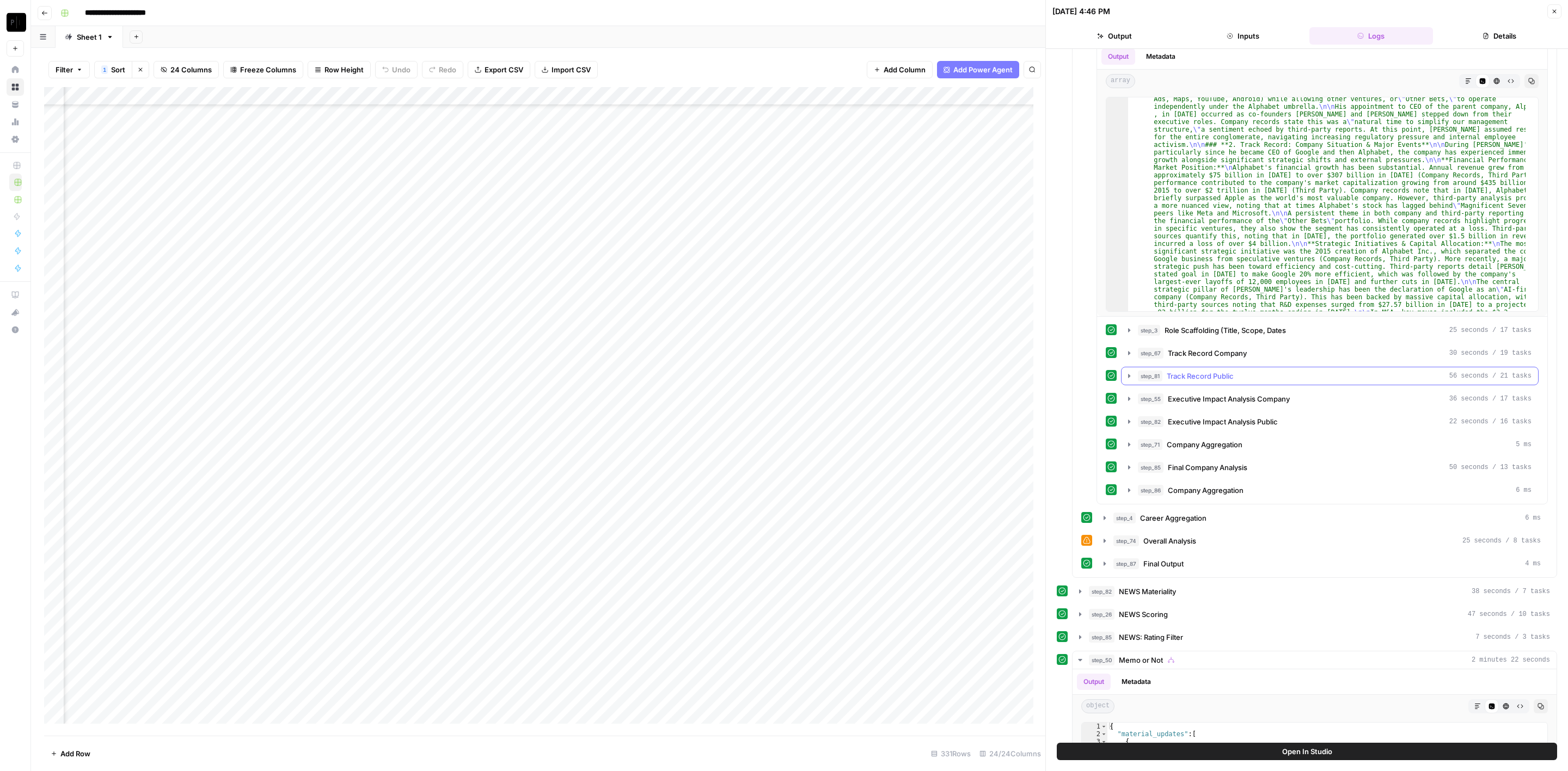
click at [1265, 356] on div "step_3 Role Scaffolding (Title, Scope, Dates 25 seconds / 17 tasks step_67 Trac…" at bounding box center [1322, 410] width 433 height 178
click at [1270, 349] on div "step_67 Track Record Company 30 seconds / 19 tasks" at bounding box center [1334, 354] width 394 height 11
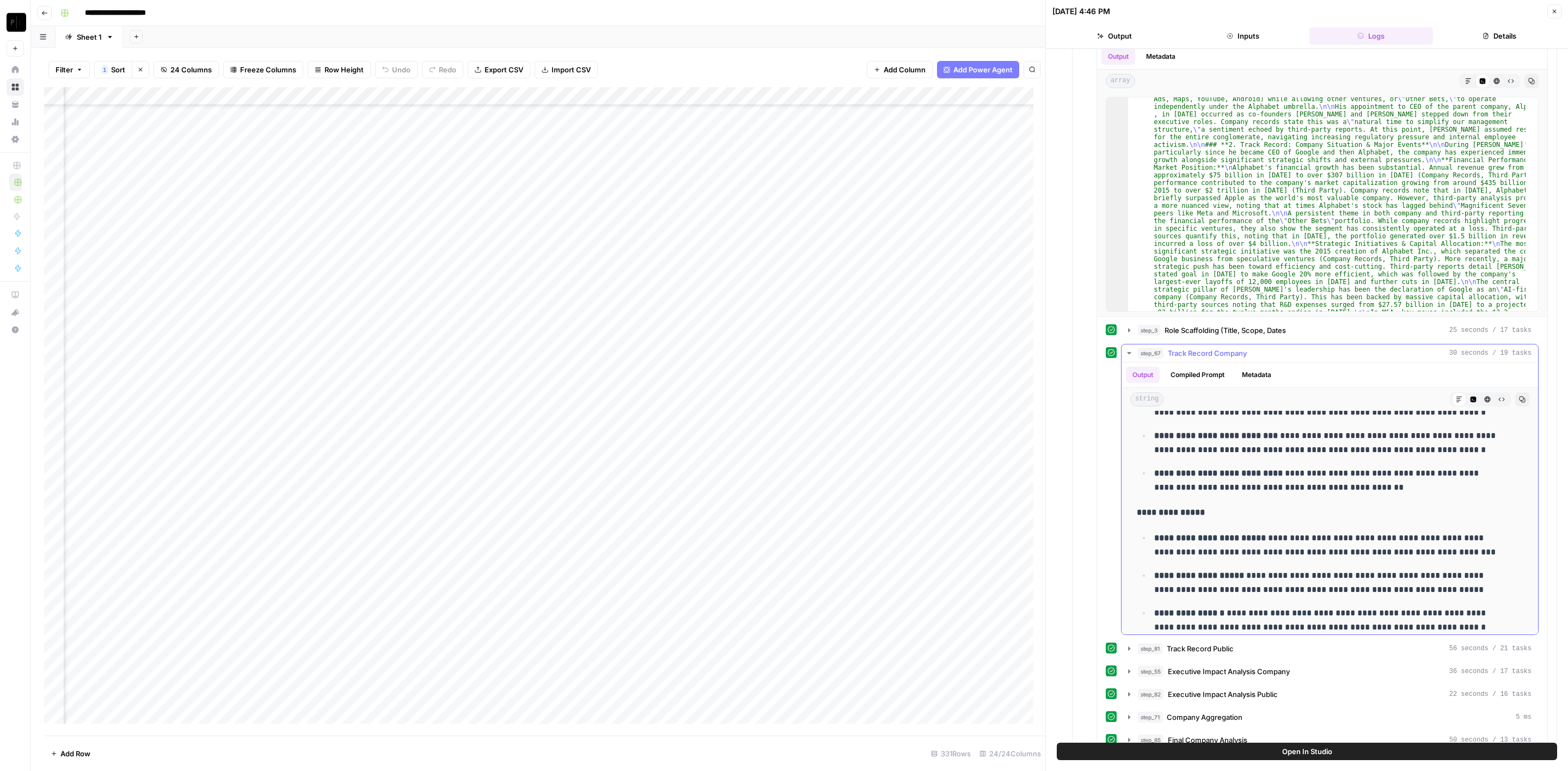
scroll to position [1825, 0]
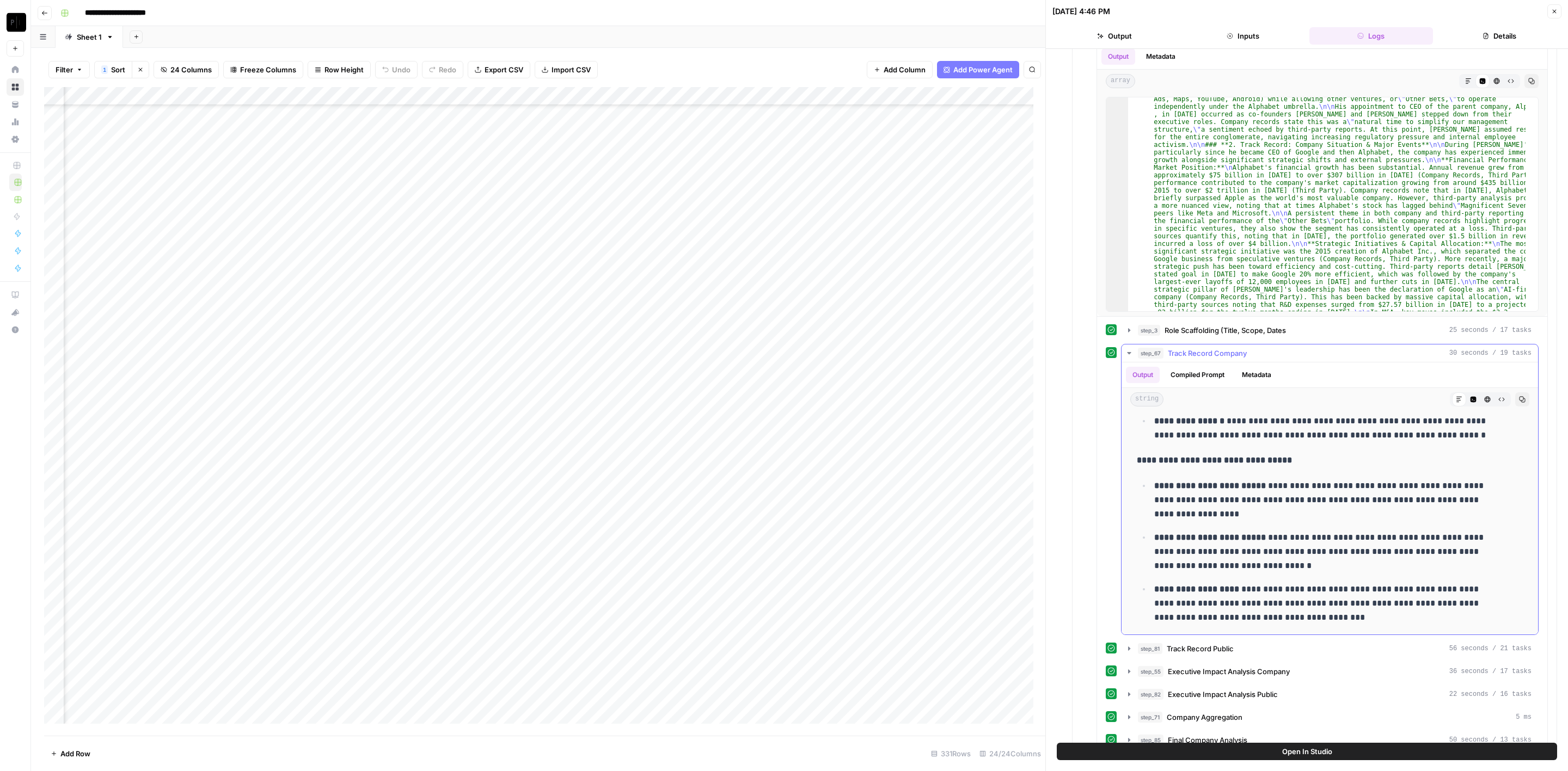
click at [1214, 348] on span "Track Record Company" at bounding box center [1208, 354] width 79 height 11
